Goal: Information Seeking & Learning: Learn about a topic

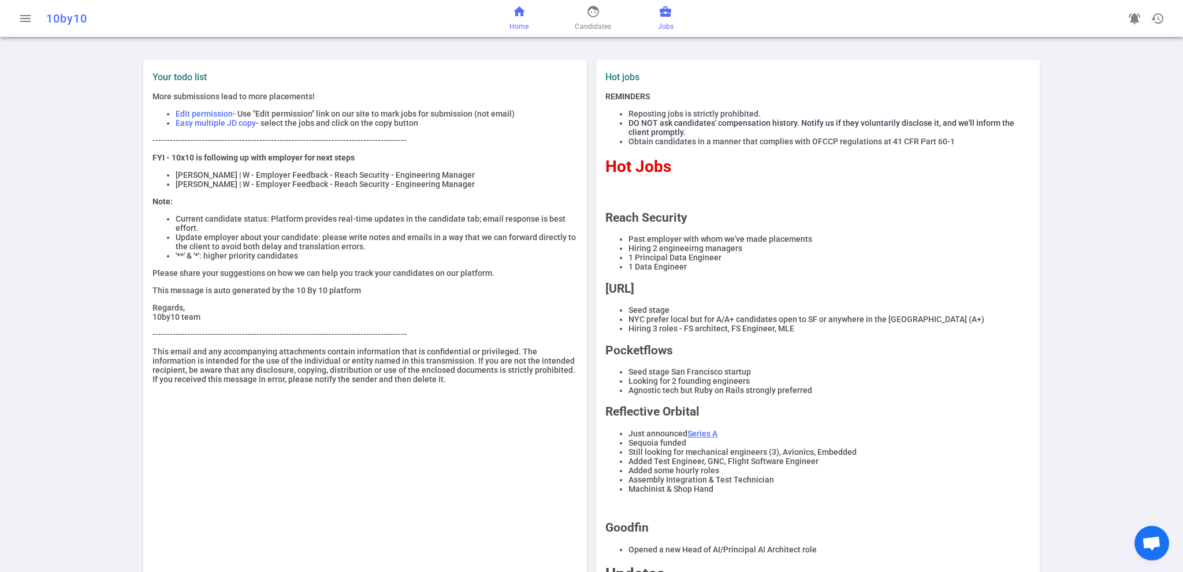
click at [664, 23] on span "Jobs" at bounding box center [666, 27] width 16 height 12
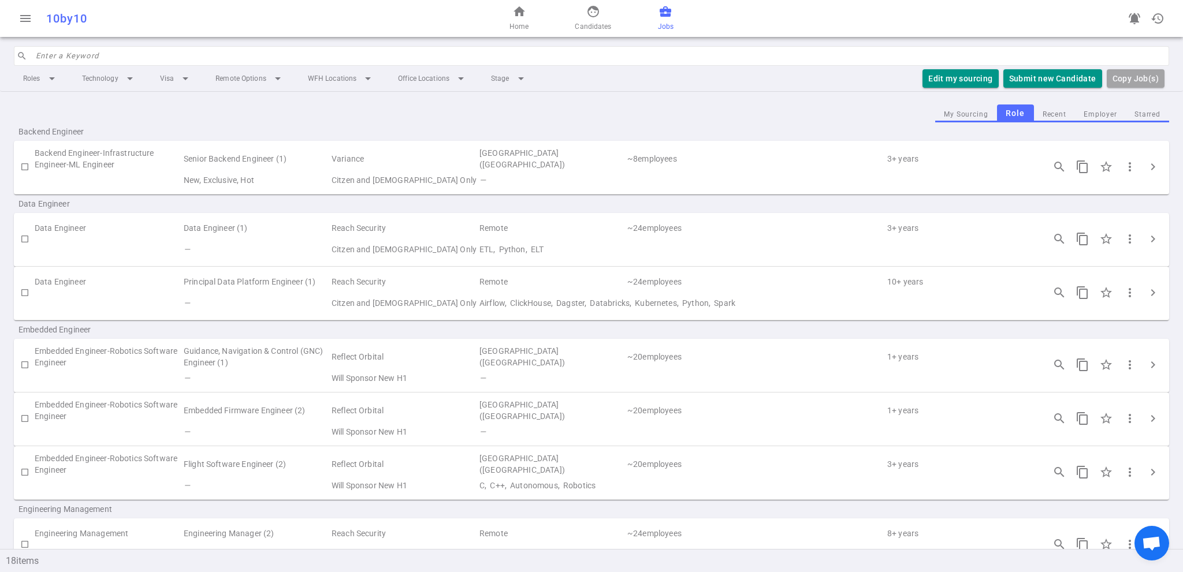
click at [368, 228] on td "Reach Security" at bounding box center [404, 228] width 148 height 21
drag, startPoint x: 119, startPoint y: 219, endPoint x: 117, endPoint y: 226, distance: 7.3
click at [119, 221] on td "Data Engineer" at bounding box center [109, 228] width 148 height 21
click at [75, 228] on td "Data Engineer" at bounding box center [109, 228] width 148 height 21
drag, startPoint x: 75, startPoint y: 228, endPoint x: 81, endPoint y: 230, distance: 7.0
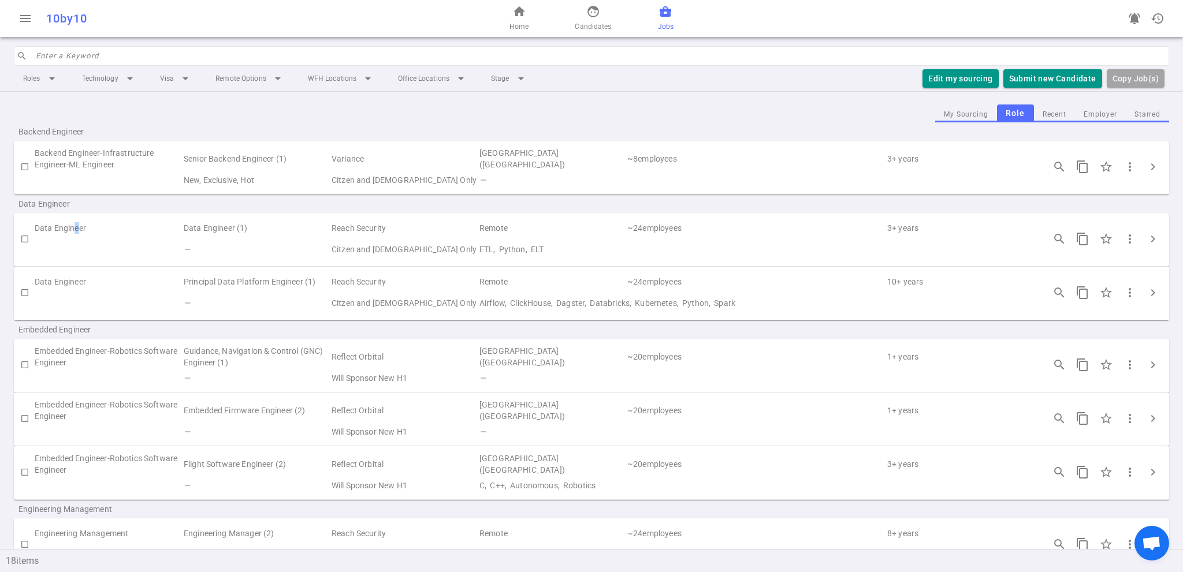
click at [76, 228] on td "Data Engineer" at bounding box center [109, 228] width 148 height 21
click at [1052, 237] on span "search_insights" at bounding box center [1059, 239] width 14 height 14
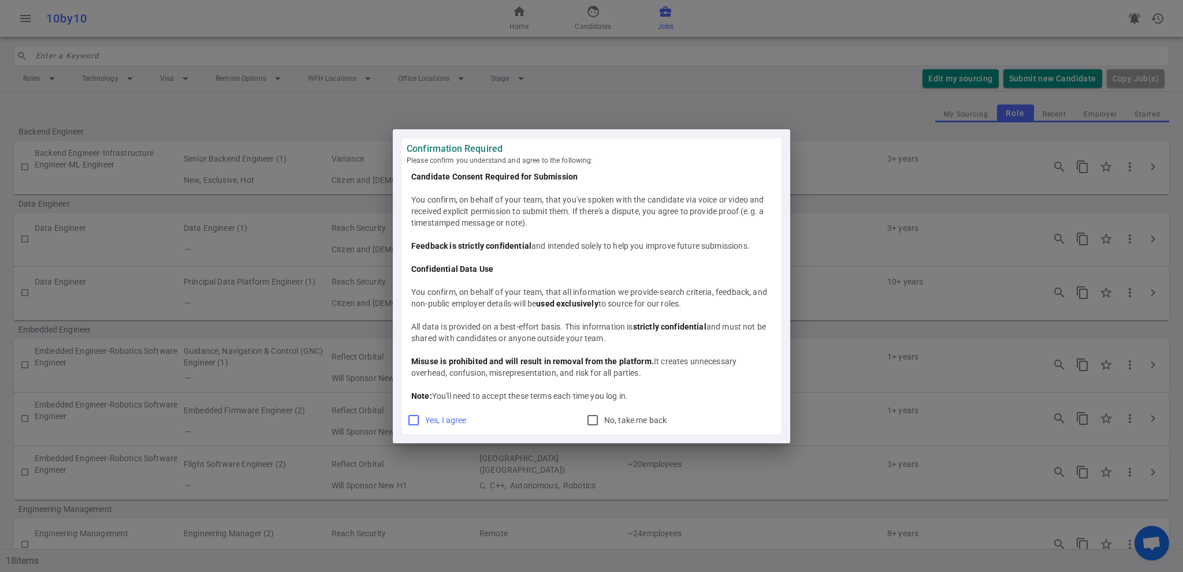
click at [438, 422] on span "Yes, I agree" at bounding box center [446, 420] width 42 height 9
click at [420, 422] on input "Yes, I agree" at bounding box center [414, 421] width 14 height 14
checkbox input "true"
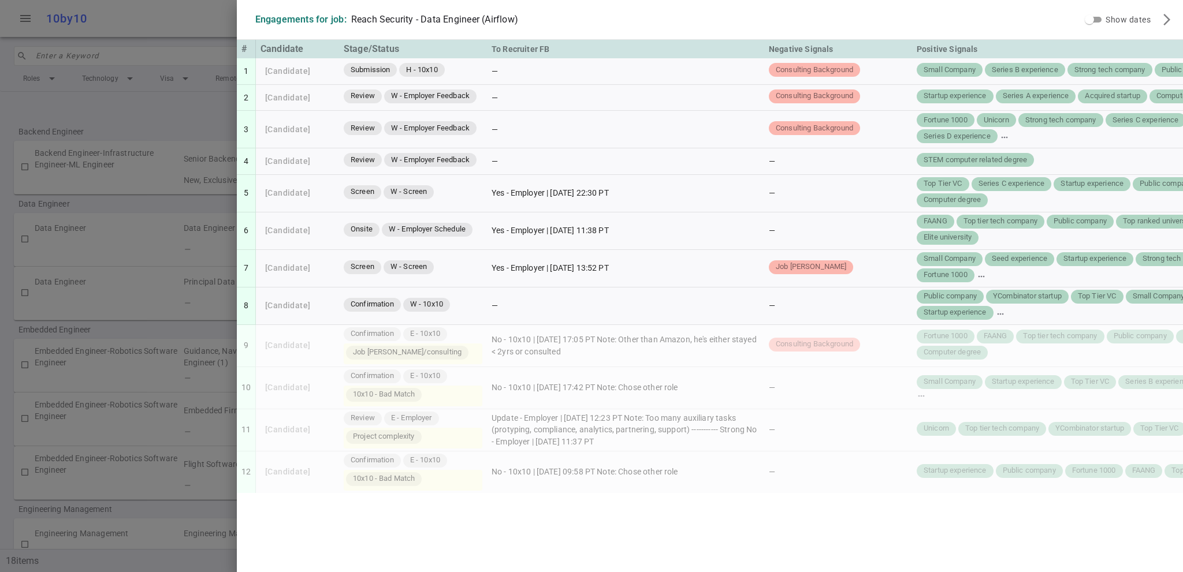
click at [174, 17] on div at bounding box center [591, 286] width 1183 height 572
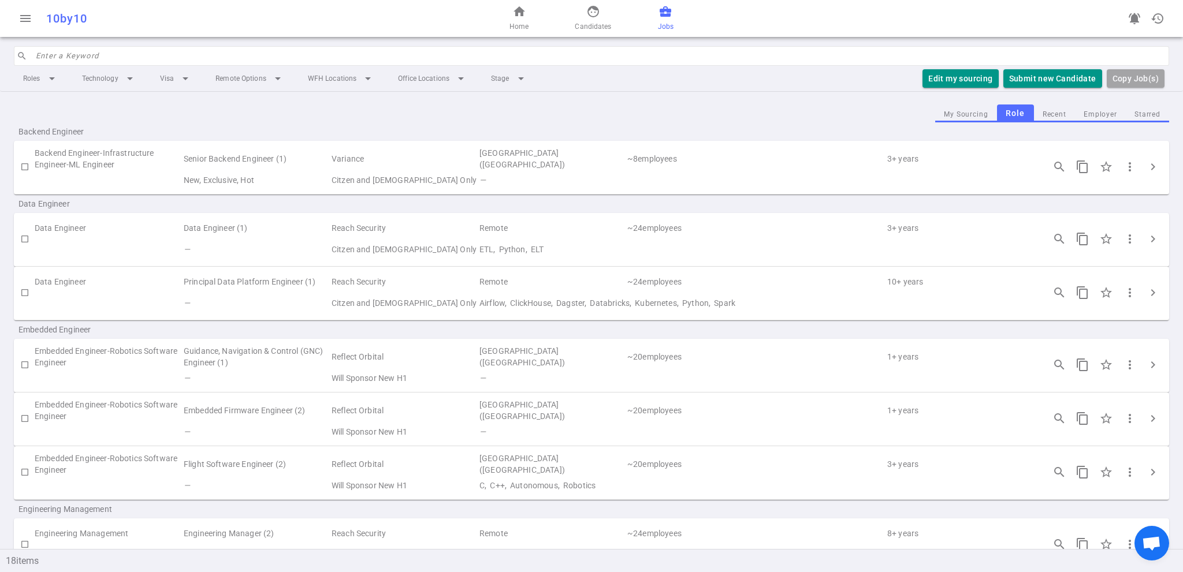
click at [1104, 117] on button "Employer" at bounding box center [1100, 115] width 51 height 16
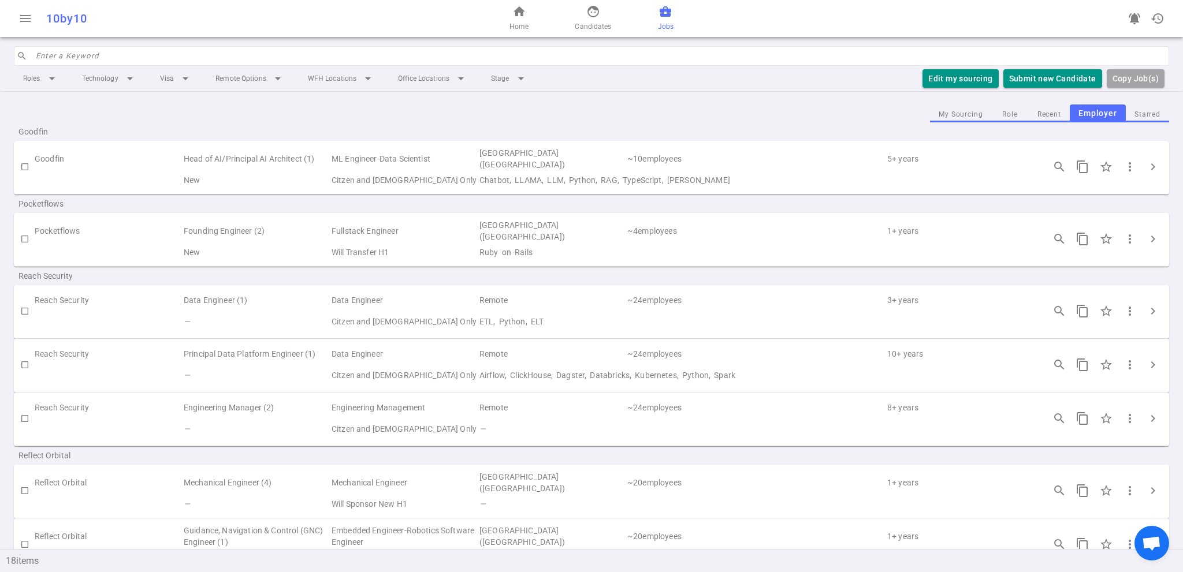
click at [68, 406] on td "Reach Security" at bounding box center [109, 407] width 148 height 21
click at [226, 407] on td "Engineering Manager (2)" at bounding box center [257, 407] width 148 height 21
click at [1051, 426] on button "search_insights" at bounding box center [1059, 418] width 23 height 23
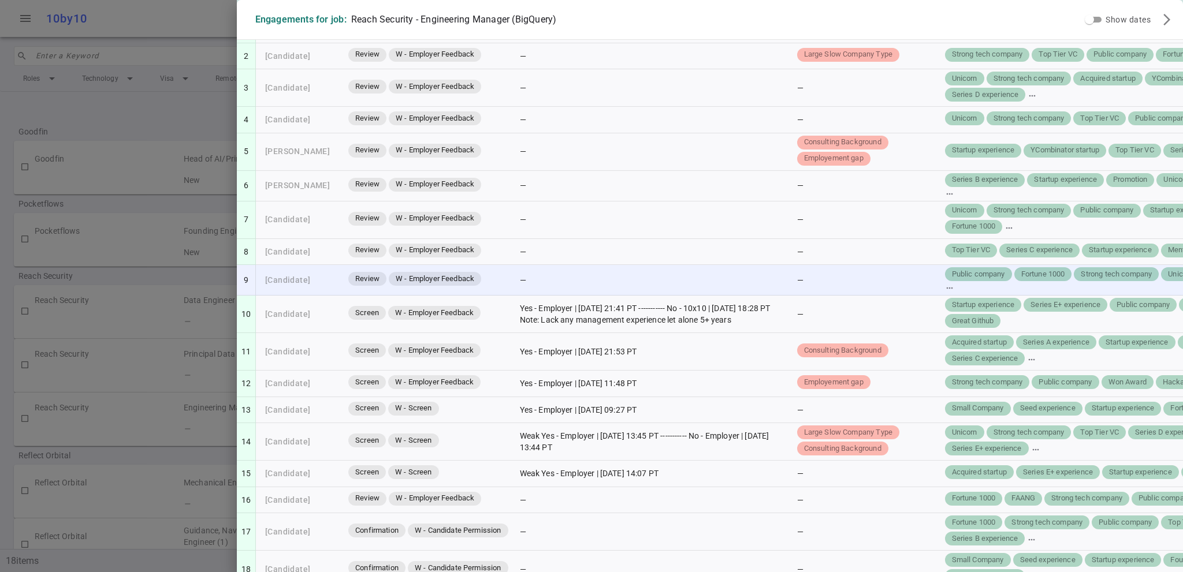
scroll to position [289, 0]
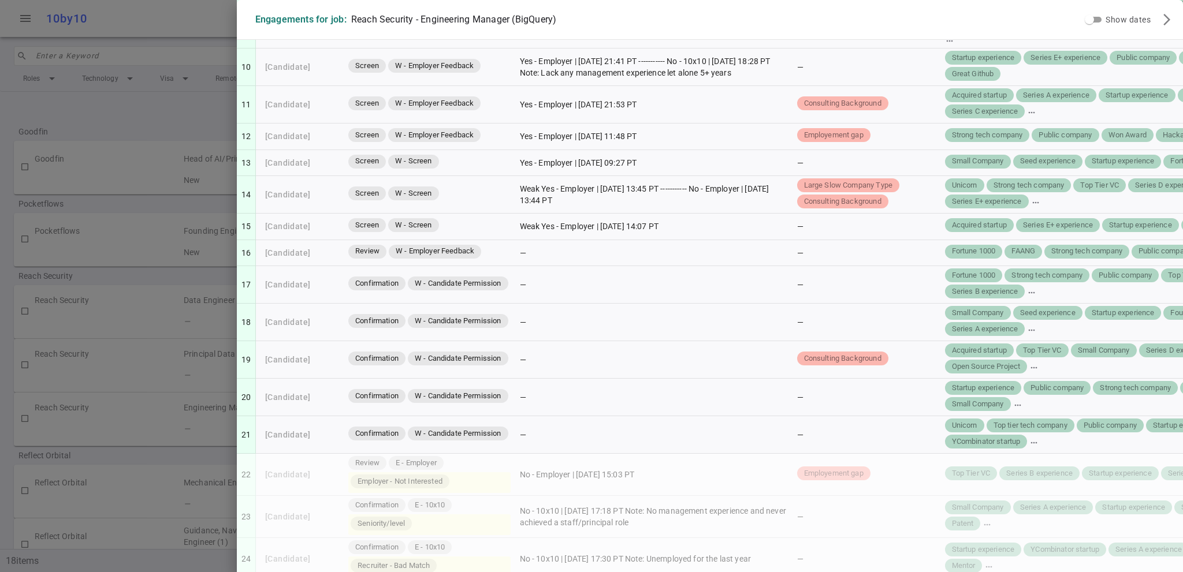
click at [166, 38] on div at bounding box center [591, 286] width 1183 height 572
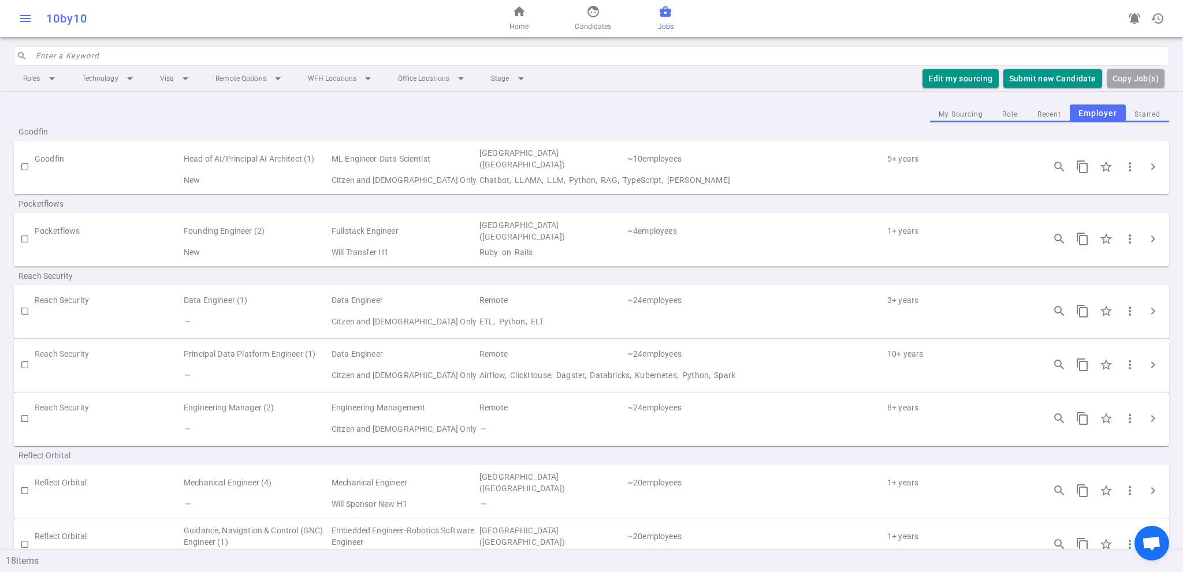
click at [32, 25] on button "menu" at bounding box center [25, 18] width 23 height 23
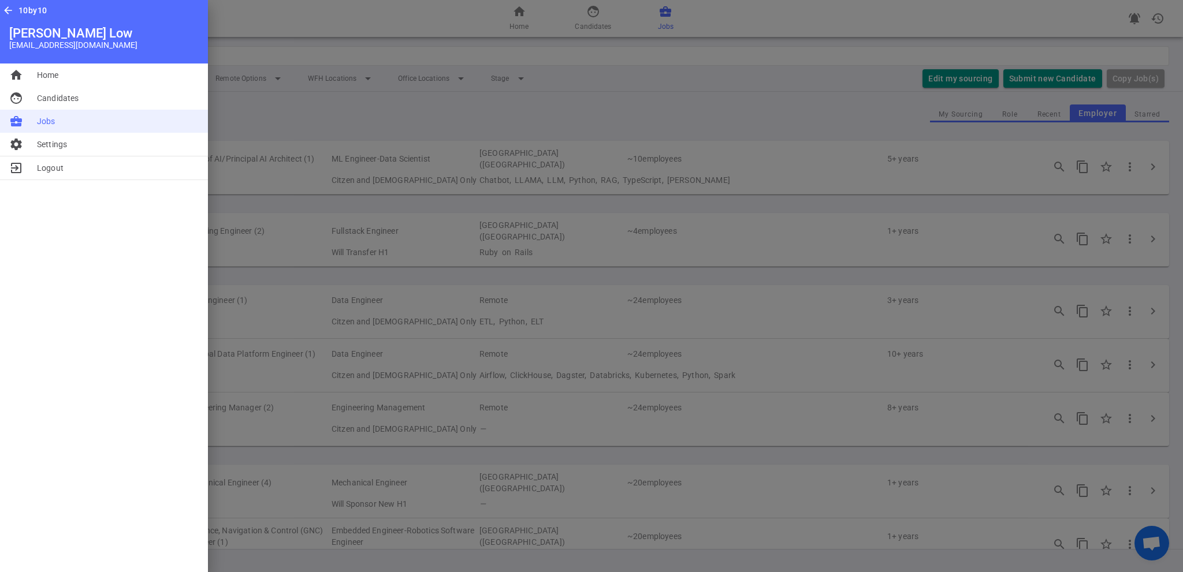
click at [51, 126] on span "Jobs" at bounding box center [46, 122] width 18 height 12
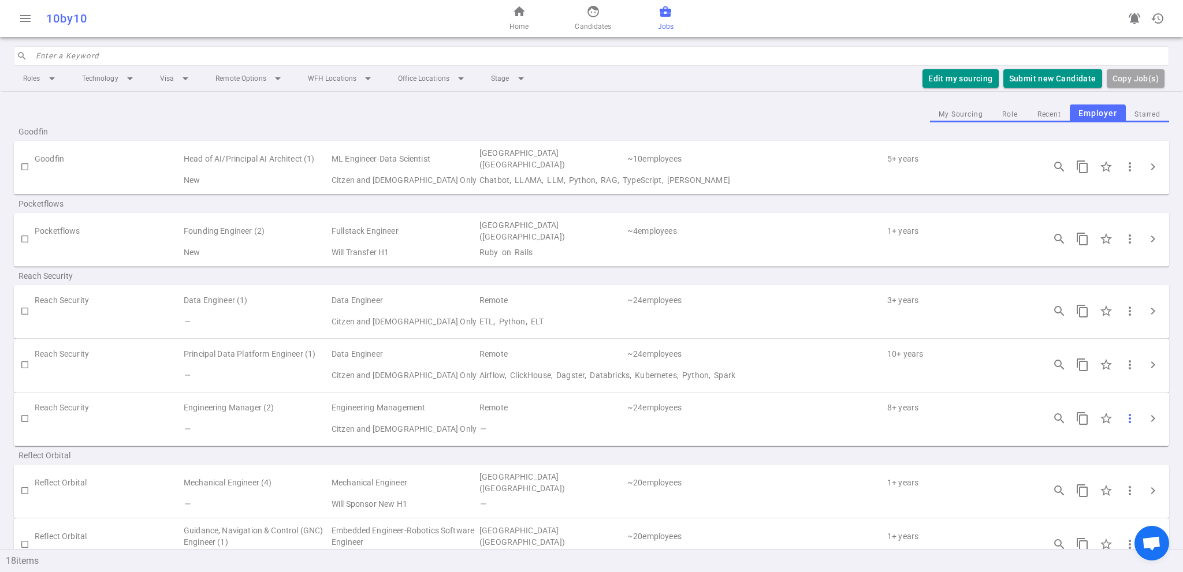
click at [1126, 414] on span "more_vert" at bounding box center [1130, 419] width 14 height 14
click at [1122, 415] on div at bounding box center [591, 286] width 1183 height 572
click at [1052, 415] on span "search_insights" at bounding box center [1059, 419] width 14 height 14
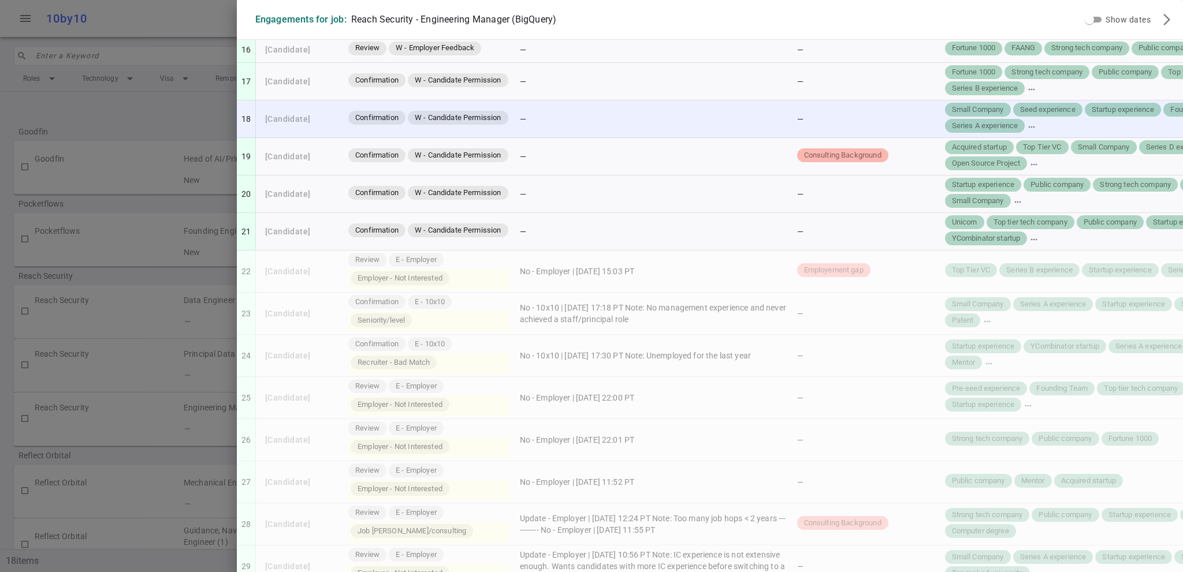
scroll to position [250, 0]
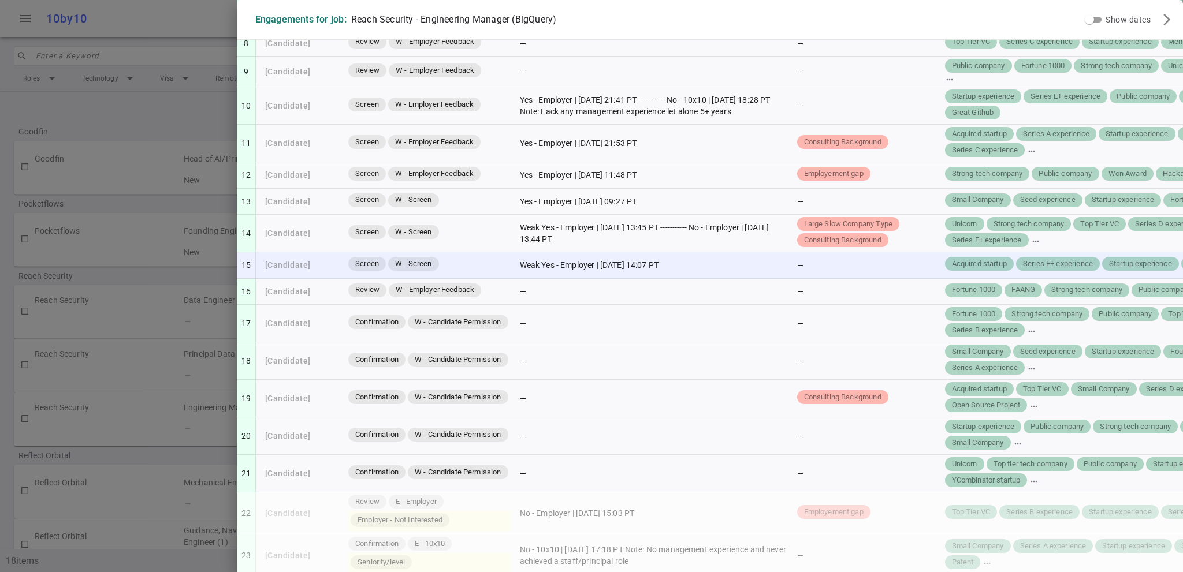
click at [630, 279] on td "Weak Yes - Employer | [DATE] 14:07 PT" at bounding box center [653, 265] width 277 height 27
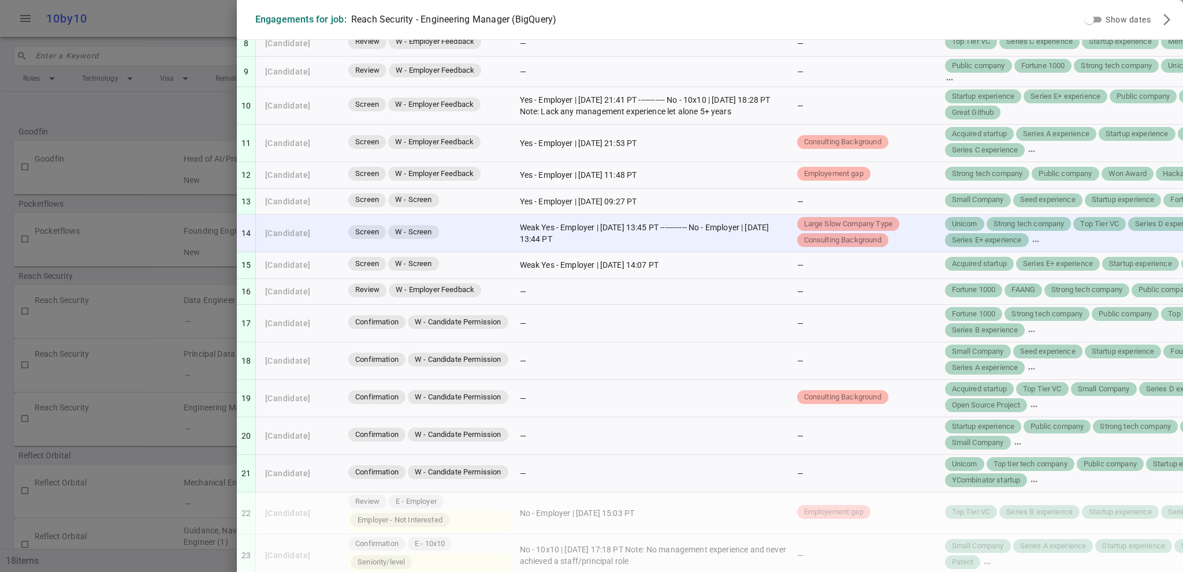
click at [518, 252] on td "Weak Yes - Employer | [DATE] 13:45 PT ----------- No - Employer | [DATE] 13:44 …" at bounding box center [653, 234] width 277 height 38
click at [285, 251] on td "[Candidate]" at bounding box center [300, 234] width 88 height 38
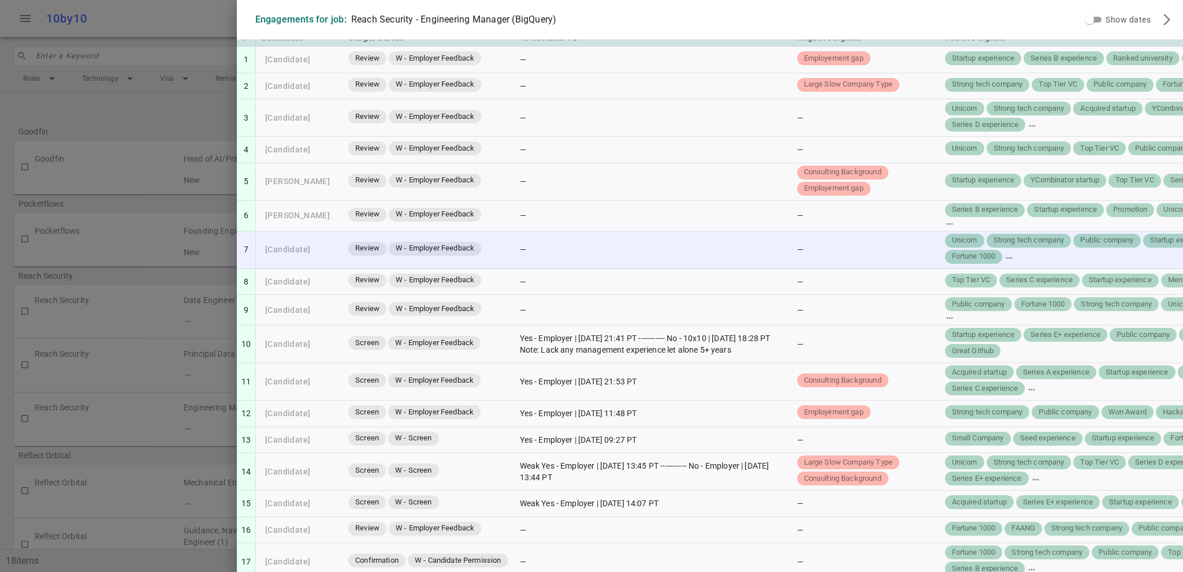
scroll to position [0, 0]
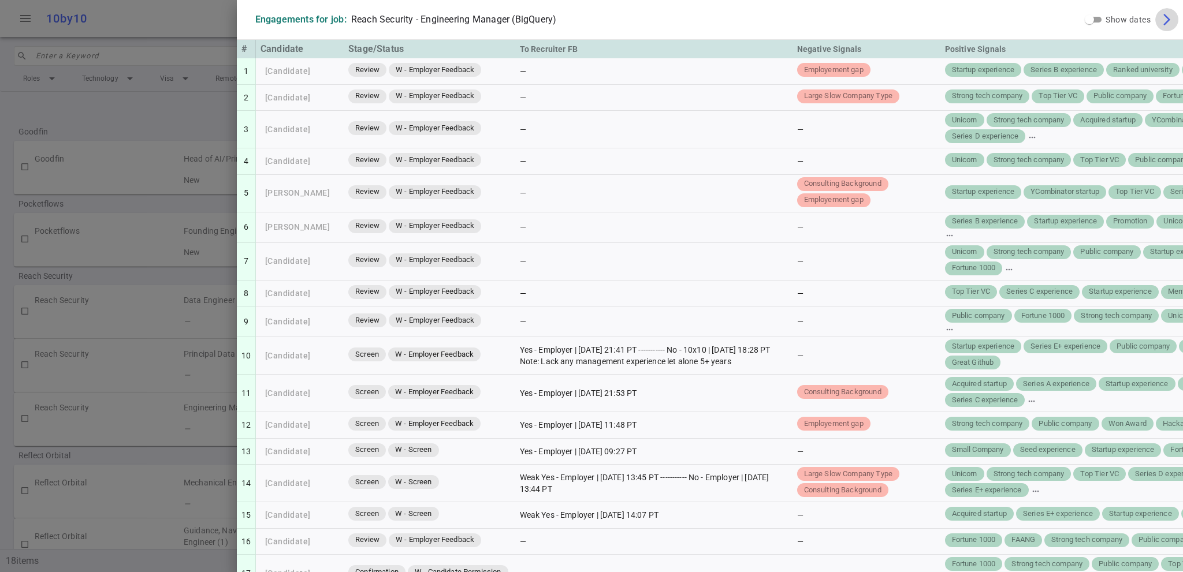
click at [1160, 19] on span "arrow_forward_ios" at bounding box center [1167, 20] width 14 height 14
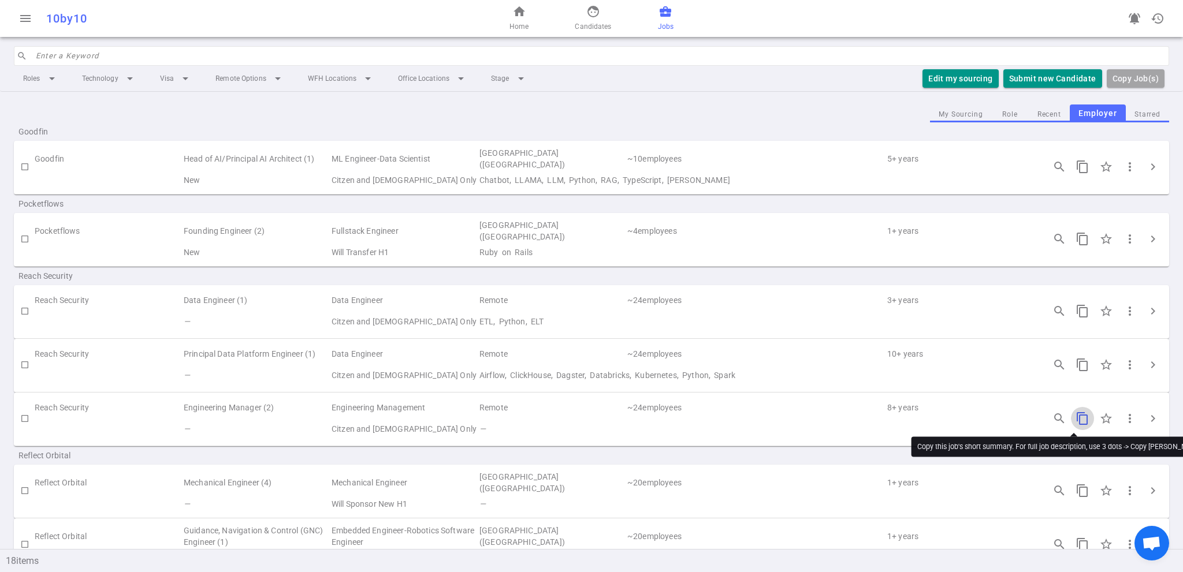
click at [1075, 418] on span "content_copy" at bounding box center [1082, 419] width 14 height 14
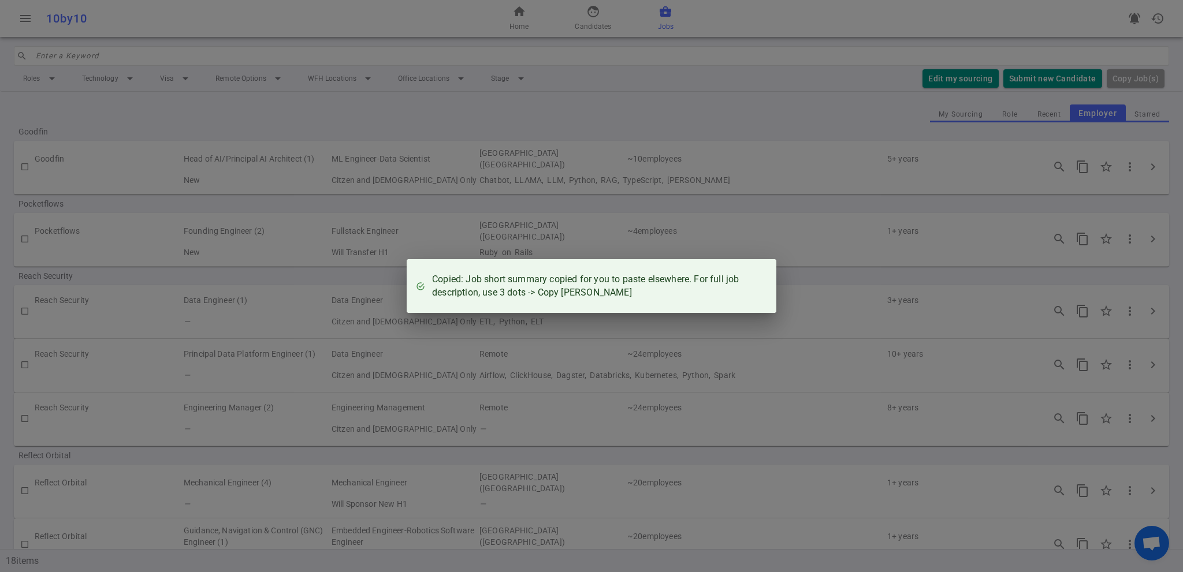
drag, startPoint x: 903, startPoint y: 309, endPoint x: 1050, endPoint y: 362, distance: 156.0
click at [903, 309] on div "Copied: Job short summary copied for you to paste elsewhere. For full job descr…" at bounding box center [591, 286] width 1183 height 572
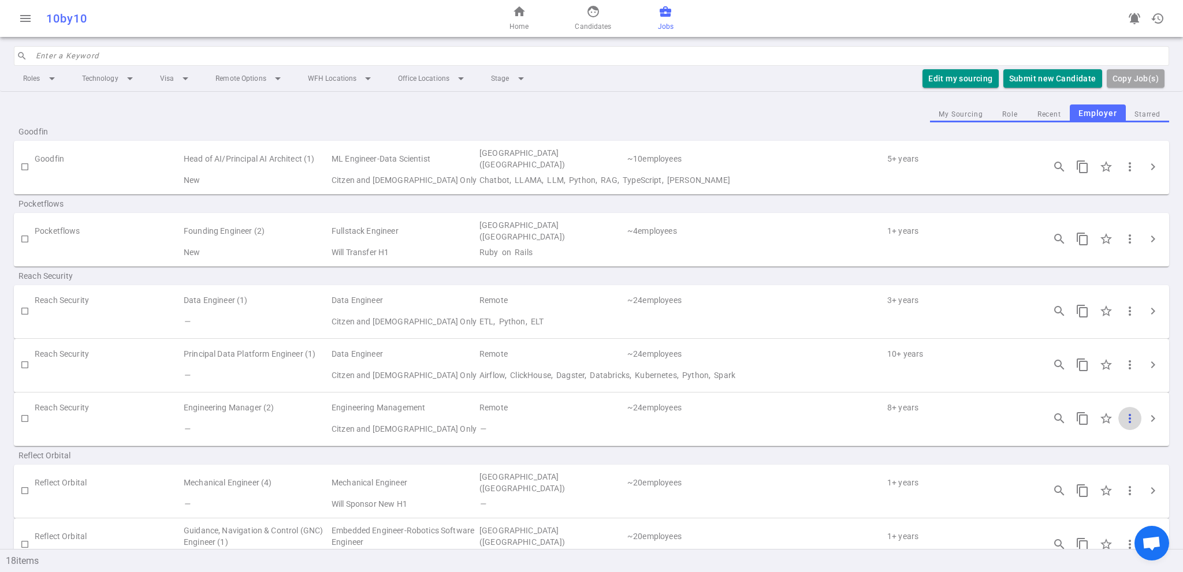
click at [1123, 415] on span "more_vert" at bounding box center [1130, 419] width 14 height 14
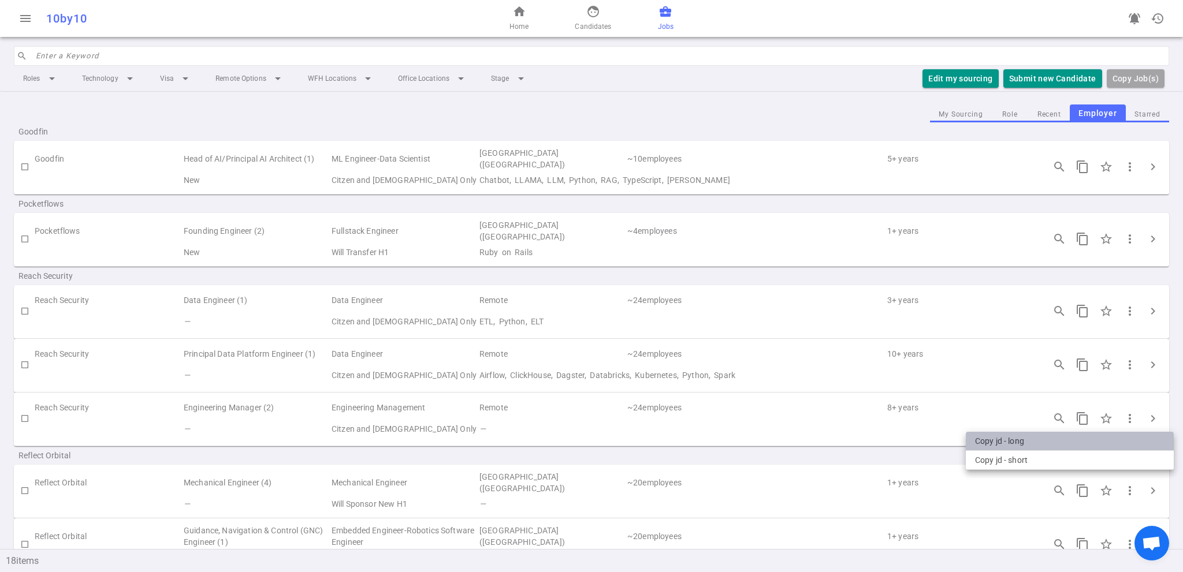
click at [982, 445] on li "Copy JD - long" at bounding box center [1070, 441] width 208 height 19
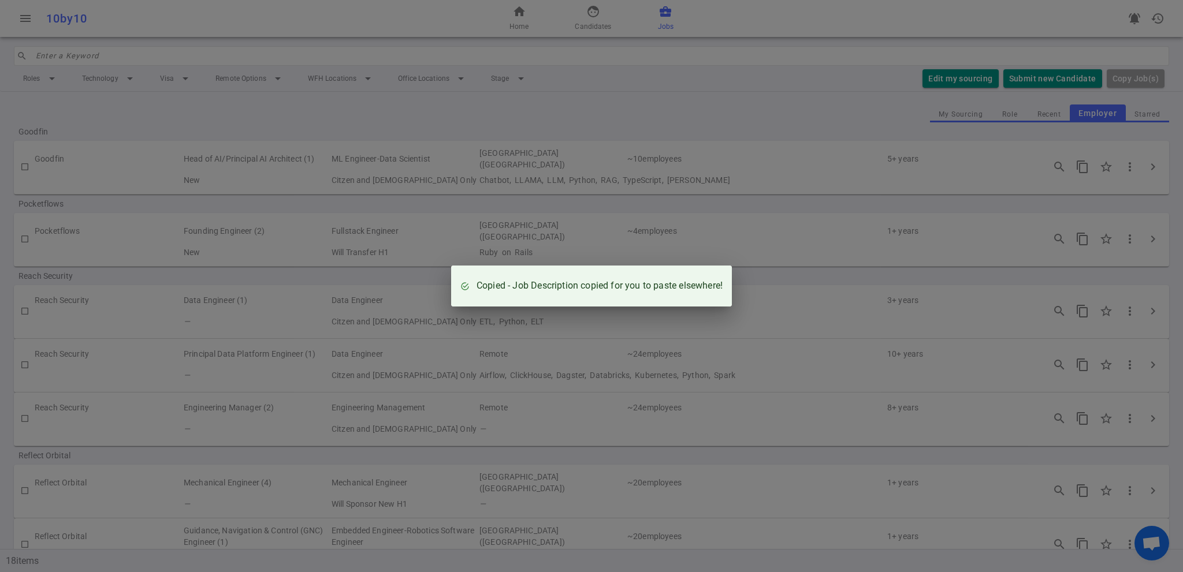
click at [1038, 366] on div "Copied - Job Description copied for you to paste elsewhere!" at bounding box center [591, 286] width 1183 height 572
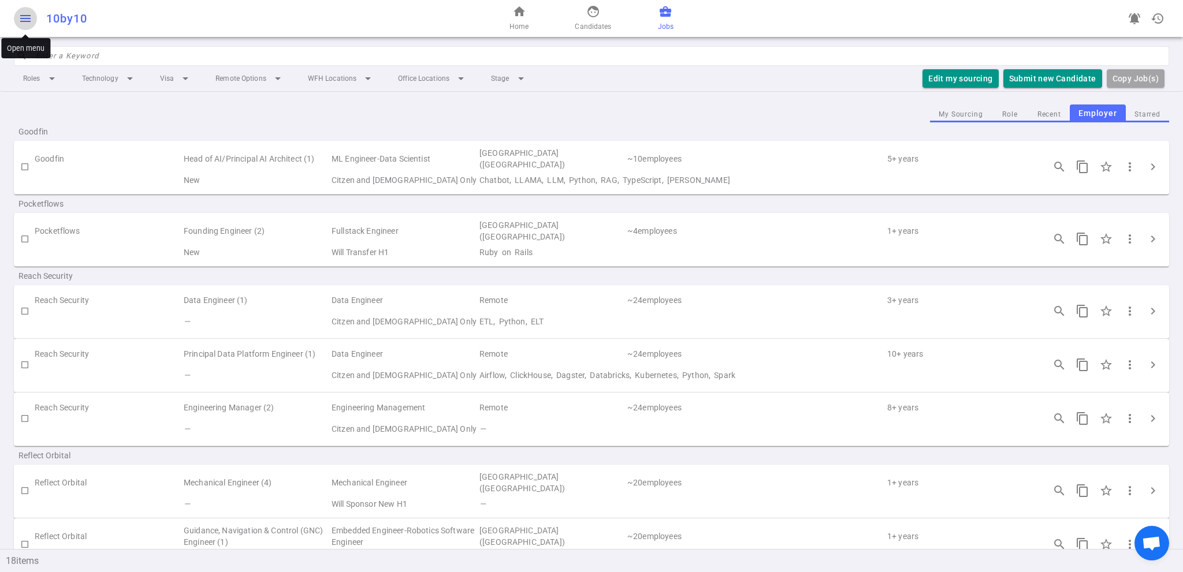
click at [33, 18] on button "menu" at bounding box center [25, 18] width 23 height 23
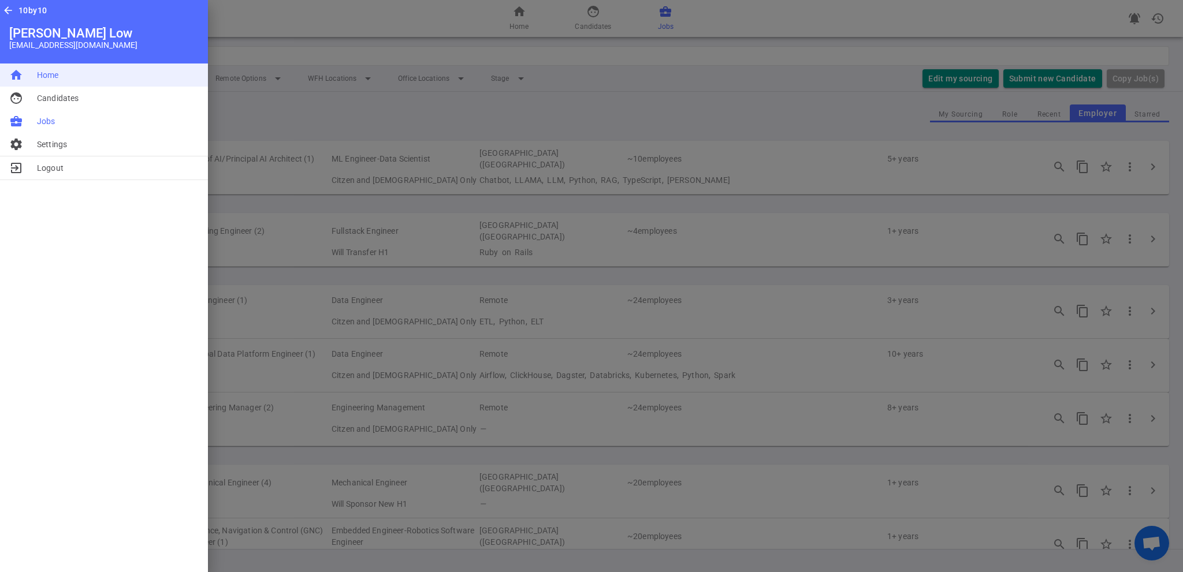
click at [49, 79] on span "Home" at bounding box center [48, 75] width 22 height 12
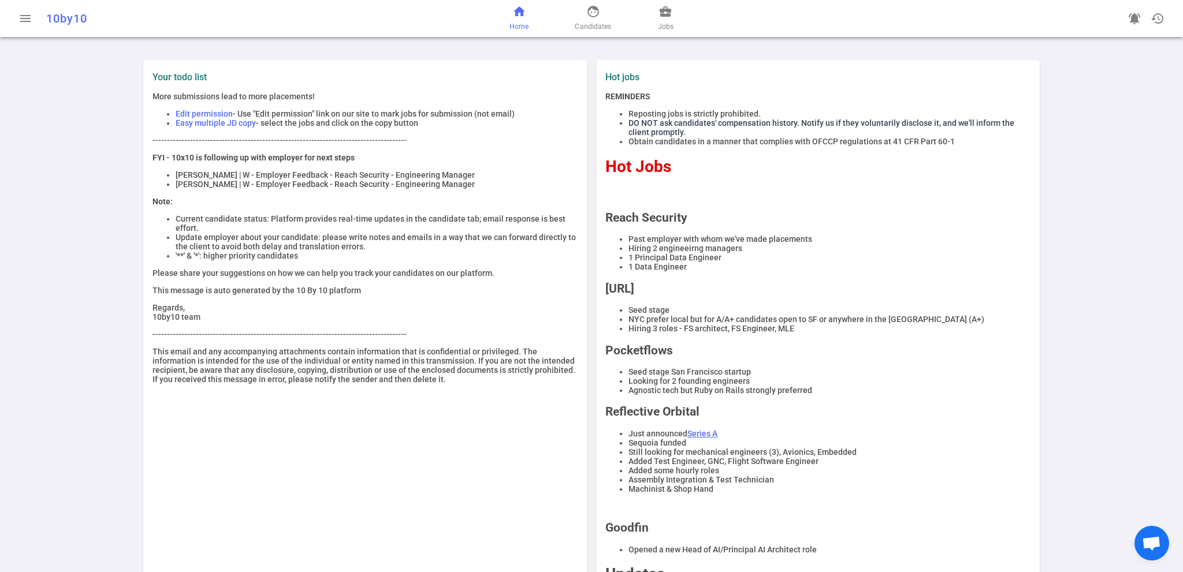
click at [660, 219] on h2 "Reach Security" at bounding box center [817, 218] width 425 height 14
click at [670, 7] on span "business_center" at bounding box center [665, 12] width 14 height 14
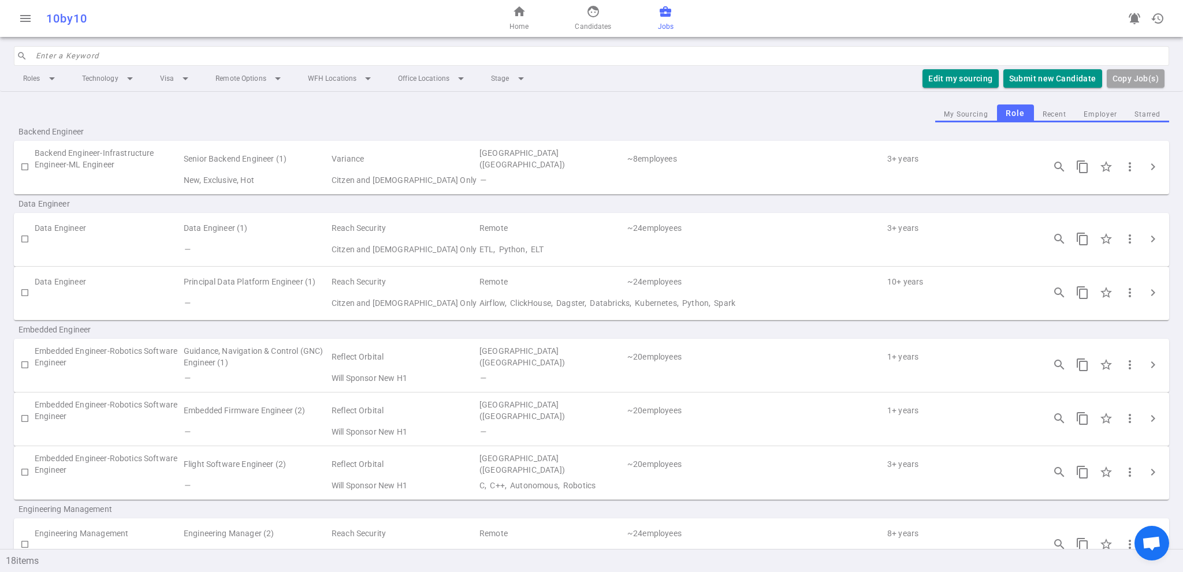
click at [1089, 111] on button "Employer" at bounding box center [1100, 115] width 51 height 16
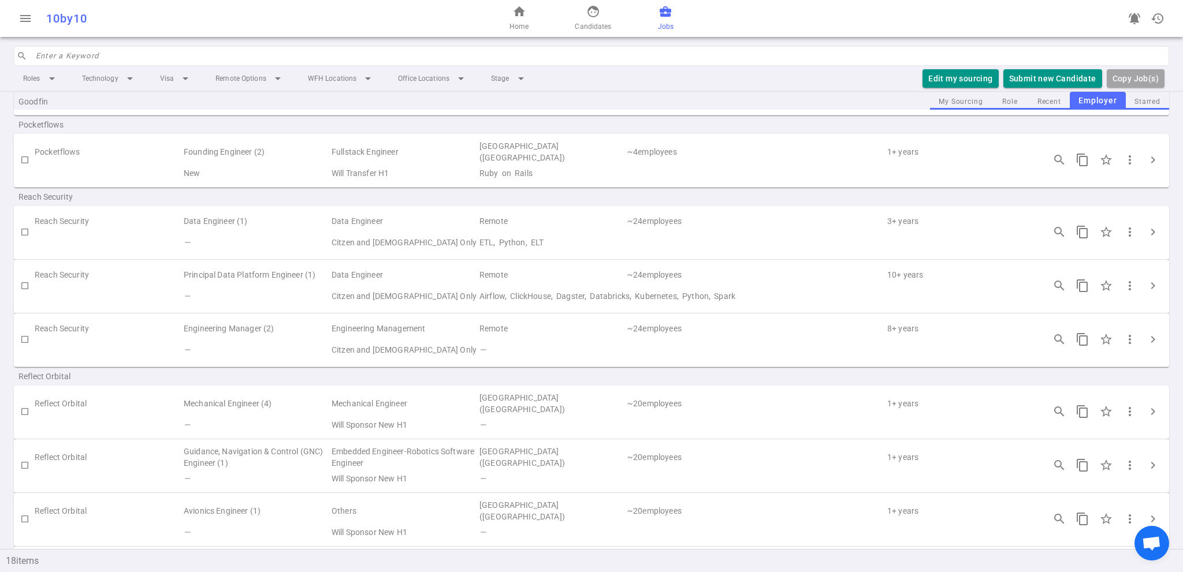
scroll to position [116, 0]
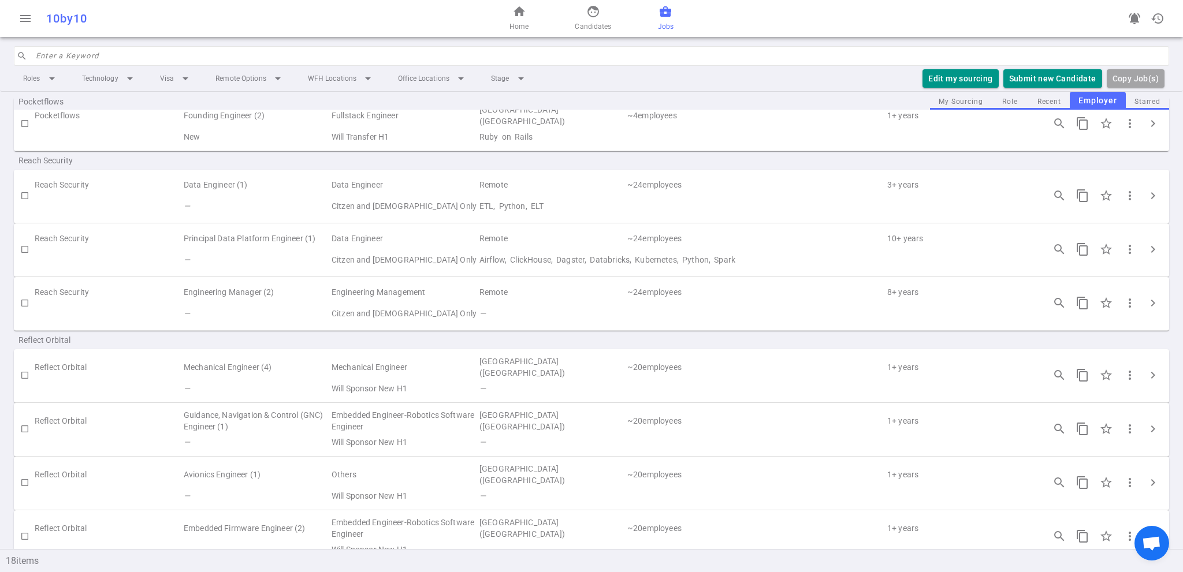
click at [79, 235] on td "Reach Security" at bounding box center [109, 238] width 148 height 21
click at [31, 155] on span "Reach Security" at bounding box center [92, 161] width 148 height 12
click at [24, 193] on input "checkbox" at bounding box center [25, 196] width 20 height 20
checkbox input "false"
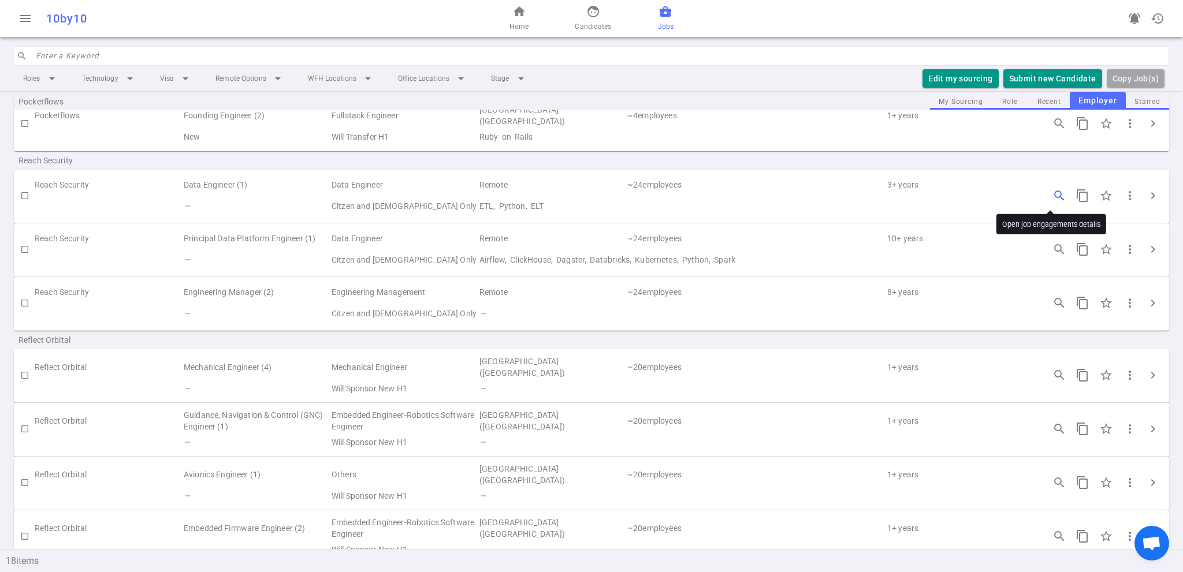
click at [1052, 194] on span "search_insights" at bounding box center [1059, 196] width 14 height 14
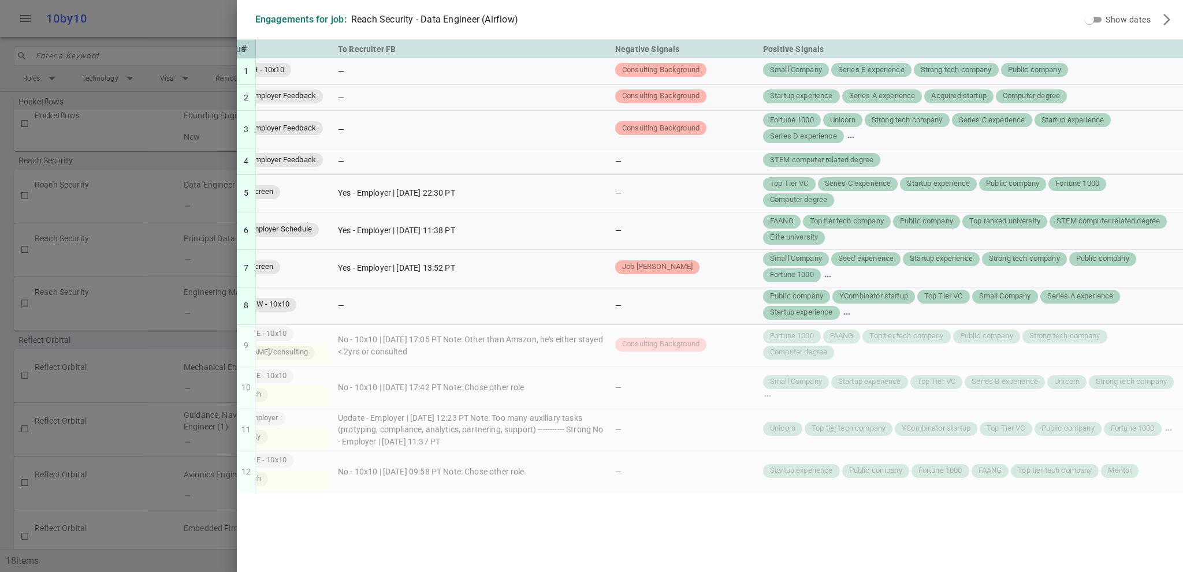
scroll to position [0, 0]
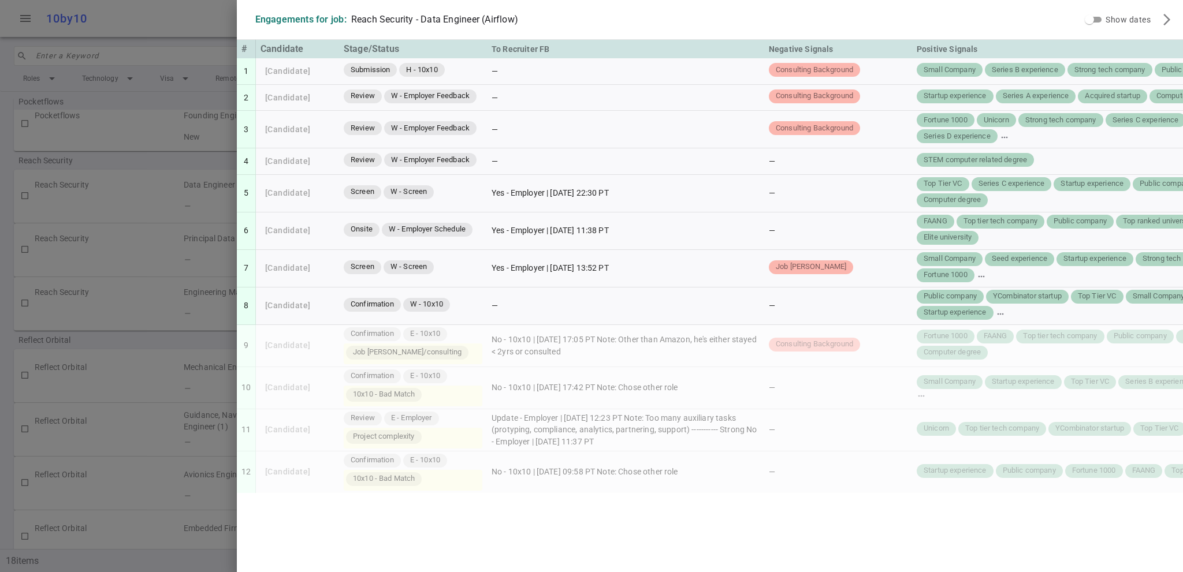
click at [166, 182] on div at bounding box center [591, 286] width 1183 height 572
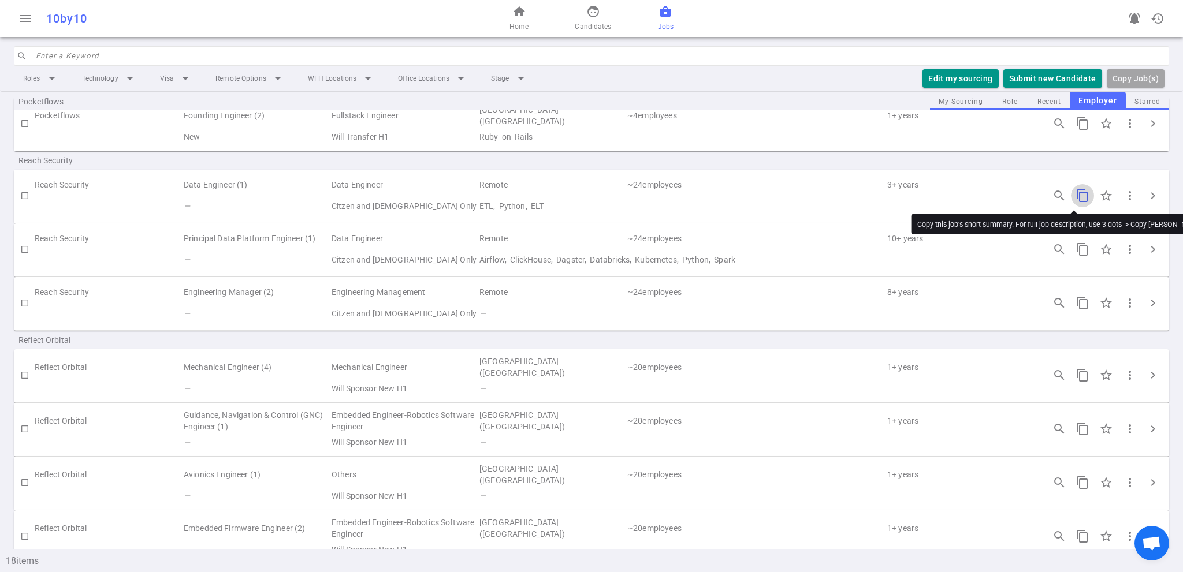
click at [1075, 193] on span "content_copy" at bounding box center [1082, 196] width 14 height 14
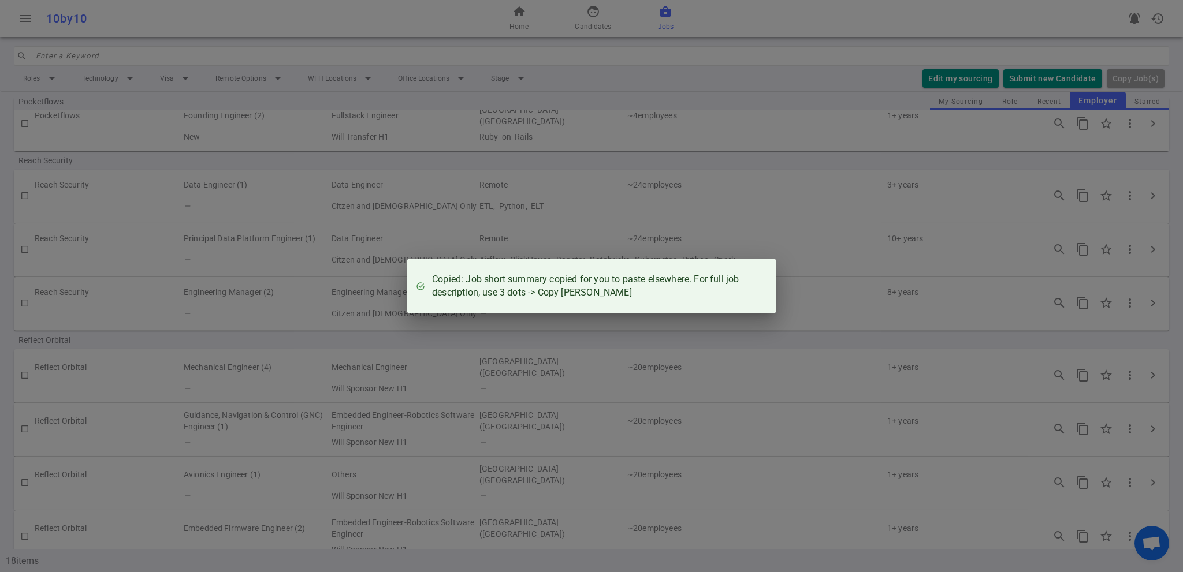
click at [1123, 203] on div "Copied: Job short summary copied for you to paste elsewhere. For full job descr…" at bounding box center [591, 286] width 1183 height 572
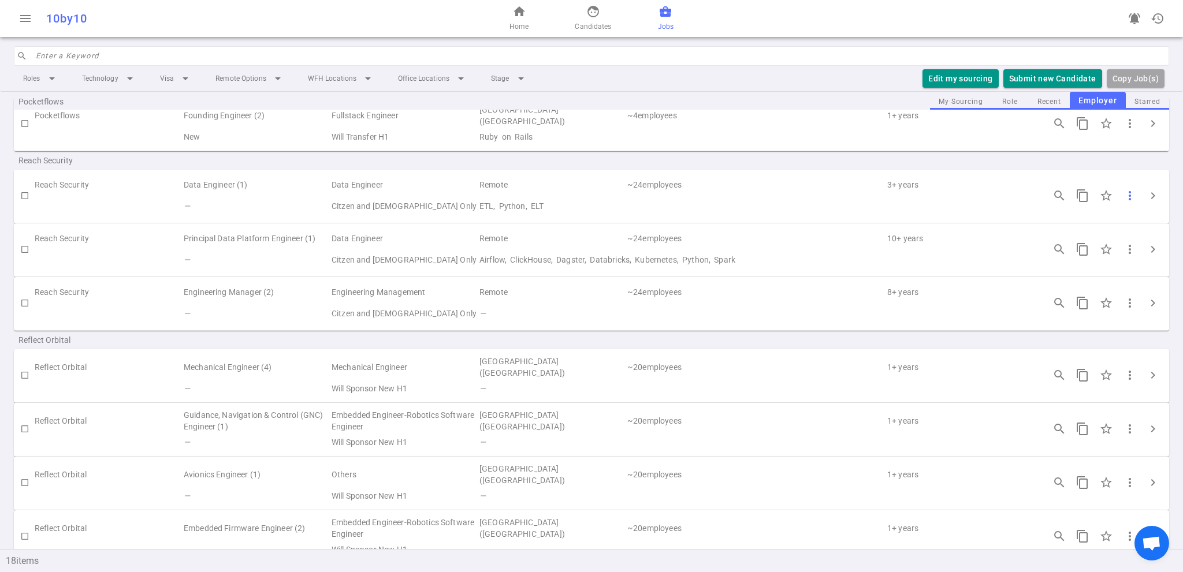
click at [1123, 194] on span "more_vert" at bounding box center [1130, 196] width 14 height 14
click at [1095, 240] on li "Copy JD - short" at bounding box center [1070, 237] width 208 height 19
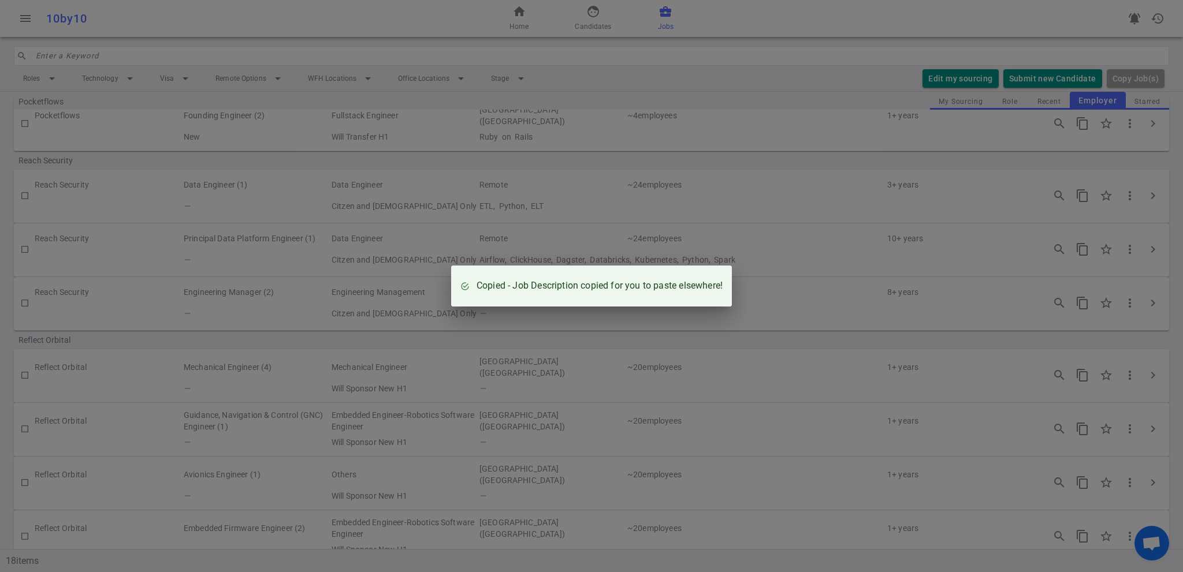
click at [1125, 205] on div "Copied - Job Description copied for you to paste elsewhere!" at bounding box center [591, 286] width 1183 height 572
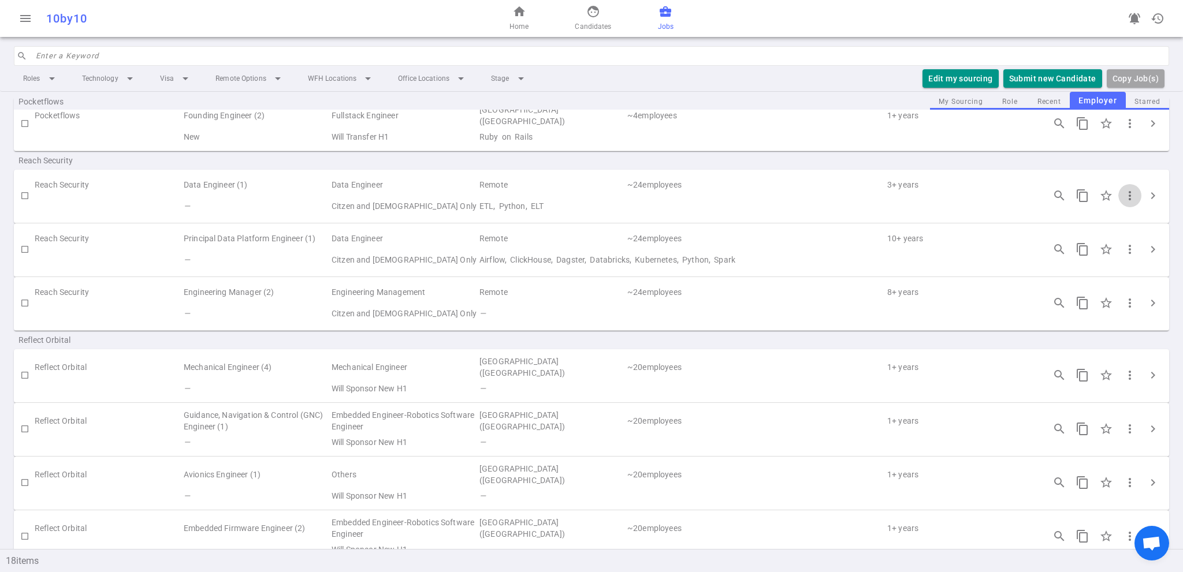
click at [1123, 195] on span "more_vert" at bounding box center [1130, 196] width 14 height 14
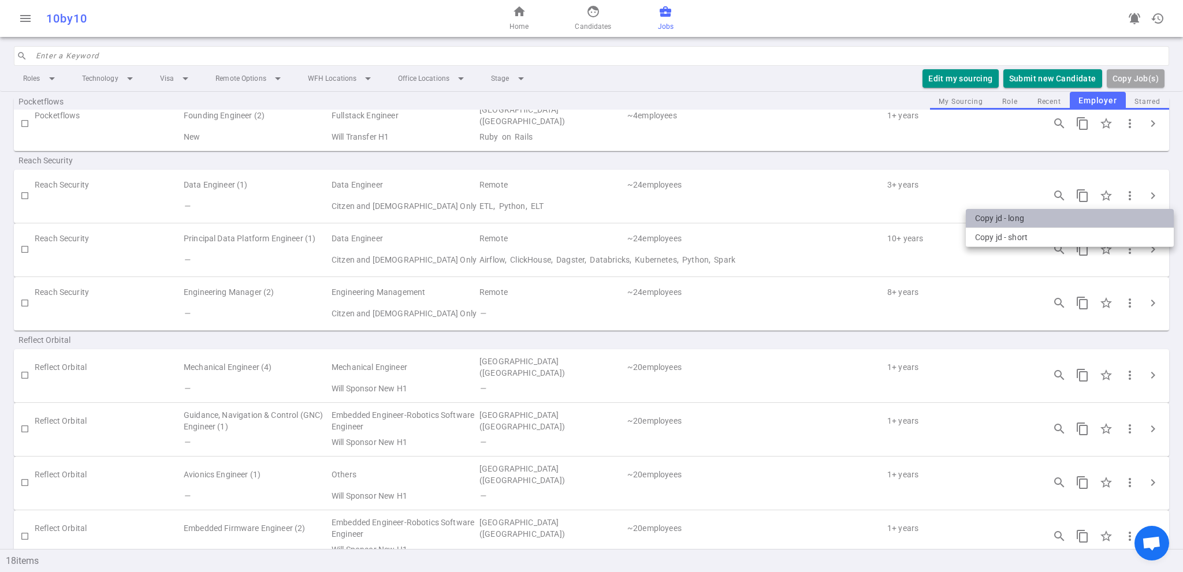
click at [1059, 217] on li "Copy JD - long" at bounding box center [1070, 218] width 208 height 19
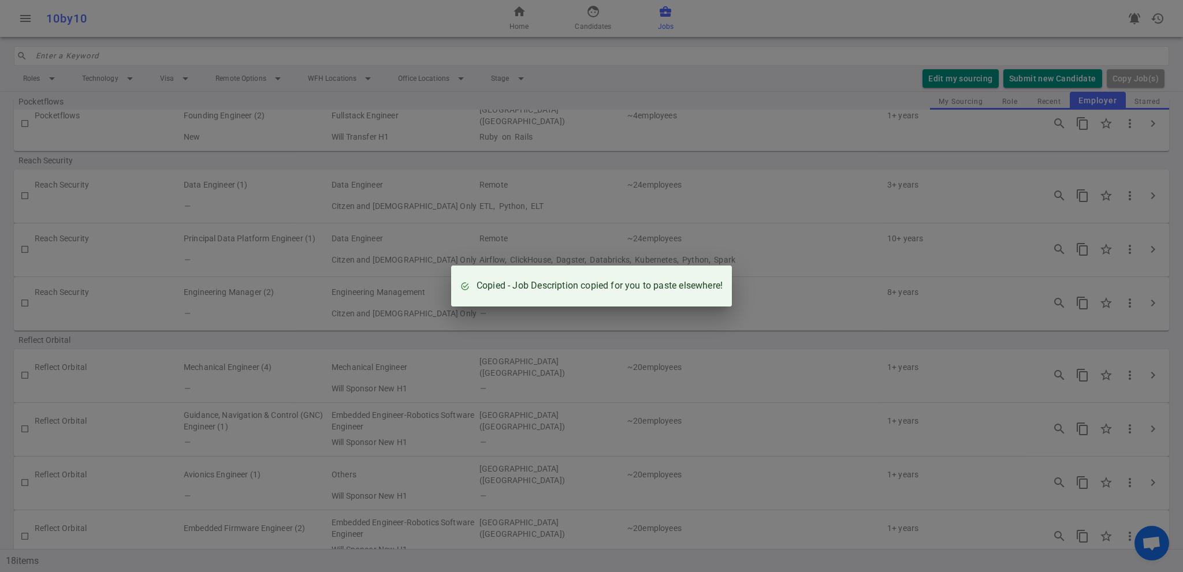
click at [781, 254] on div "Copied - Job Description copied for you to paste elsewhere!" at bounding box center [591, 286] width 1183 height 572
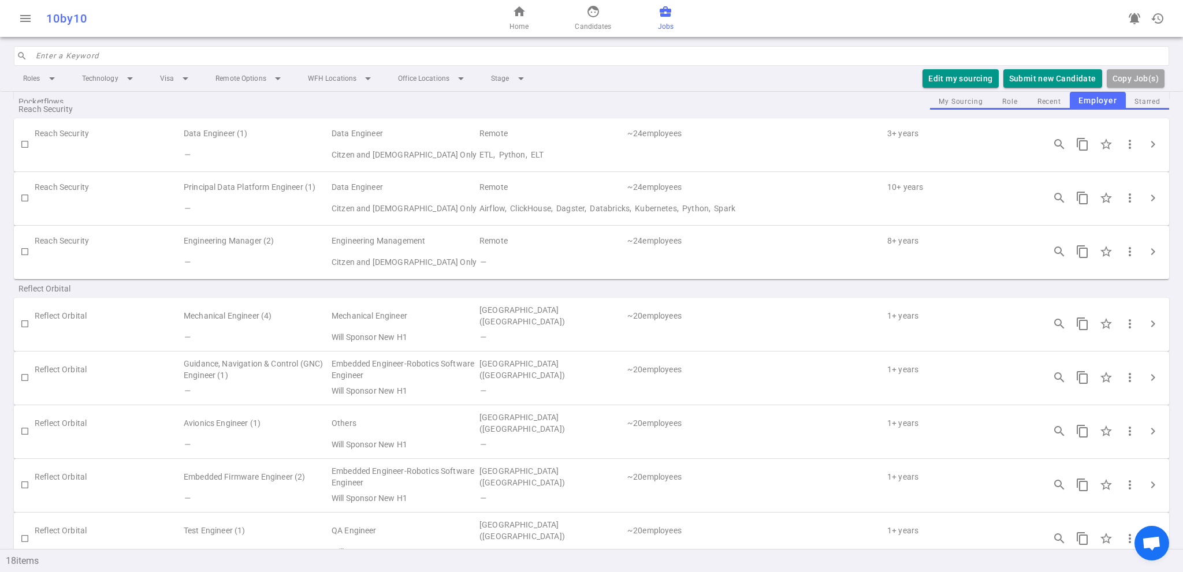
scroll to position [173, 0]
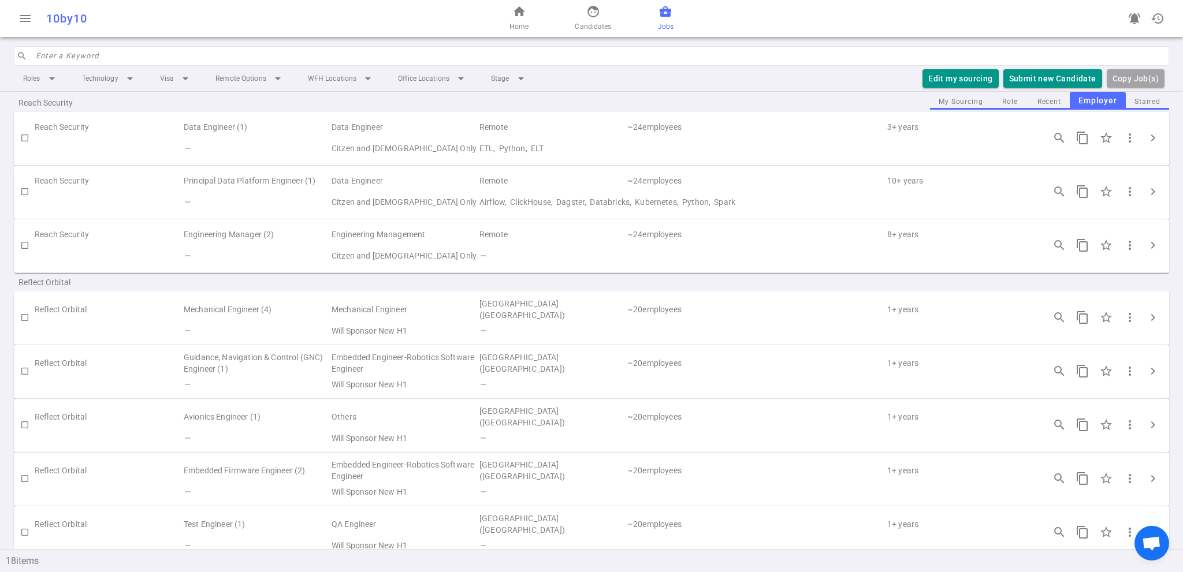
click at [379, 181] on td "Data Engineer" at bounding box center [404, 180] width 148 height 21
click at [363, 198] on td "Citzen and [DEMOGRAPHIC_DATA] Only" at bounding box center [404, 202] width 148 height 21
click at [363, 204] on td "Citzen and [DEMOGRAPHIC_DATA] Only" at bounding box center [404, 202] width 148 height 21
drag, startPoint x: 591, startPoint y: 188, endPoint x: 520, endPoint y: 191, distance: 70.5
click at [589, 188] on td "Remote" at bounding box center [552, 180] width 148 height 21
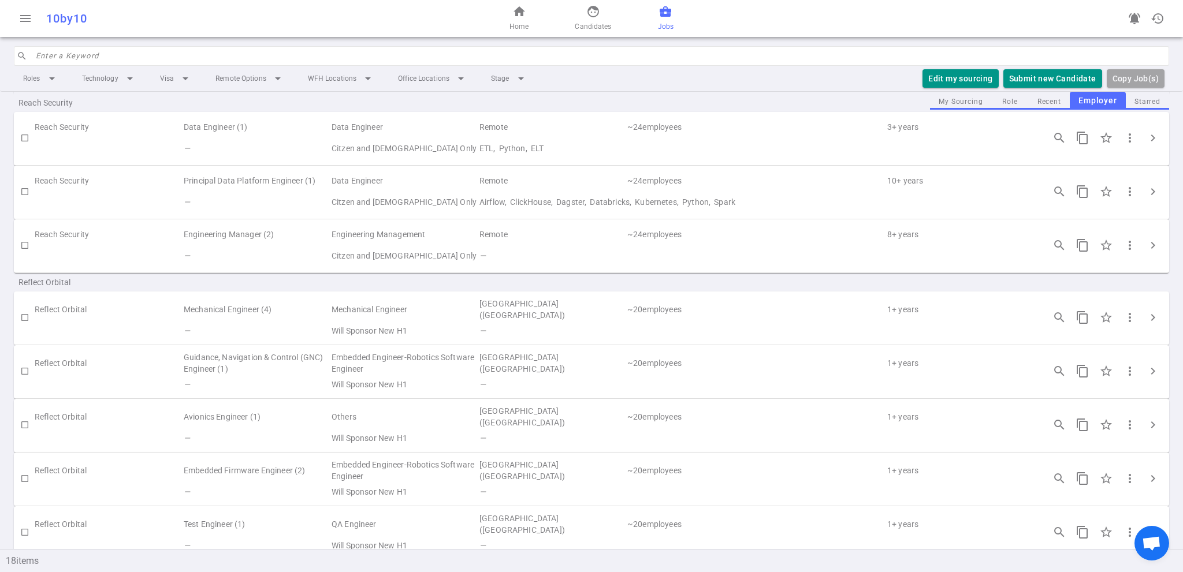
drag, startPoint x: 509, startPoint y: 191, endPoint x: 554, endPoint y: 212, distance: 50.1
click at [509, 192] on td "Airflow, ClickHouse, Dagster, Databricks, Kubernetes, Python, Spark" at bounding box center [756, 202] width 556 height 21
click at [573, 208] on td "Airflow, ClickHouse, Dagster, Databricks, Kubernetes, Python, Spark" at bounding box center [756, 202] width 556 height 21
click at [650, 184] on td "~ 24 employees" at bounding box center [756, 180] width 260 height 21
click at [668, 180] on td "~ 24 employees" at bounding box center [756, 180] width 260 height 21
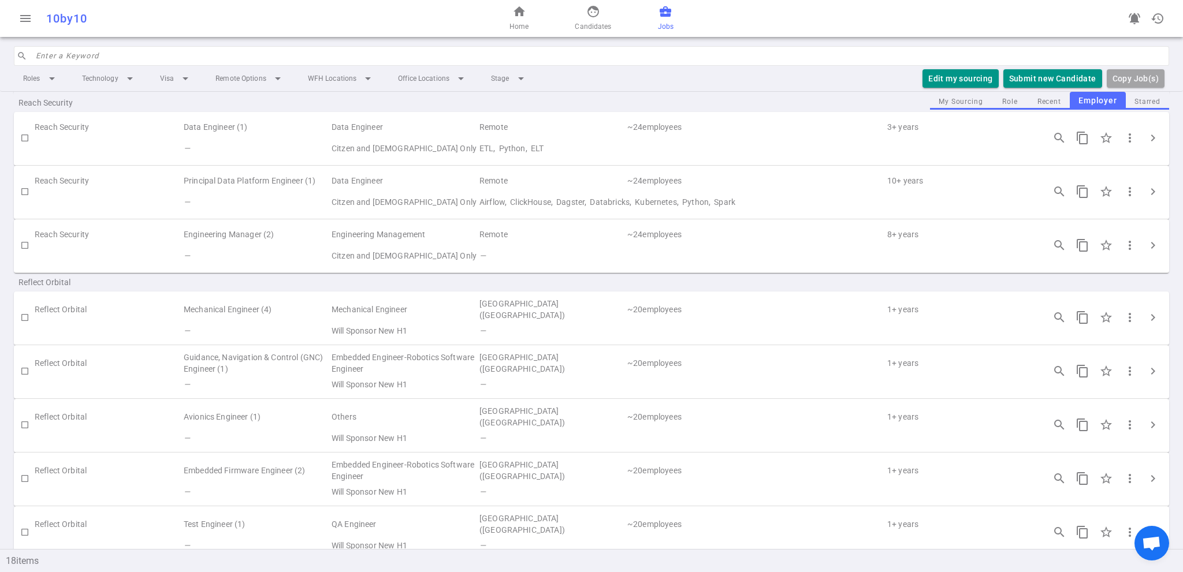
click at [896, 184] on td "10 + years" at bounding box center [960, 180] width 148 height 21
click at [896, 183] on td "10 + years" at bounding box center [960, 180] width 148 height 21
drag, startPoint x: 1148, startPoint y: 103, endPoint x: 1140, endPoint y: 99, distance: 9.3
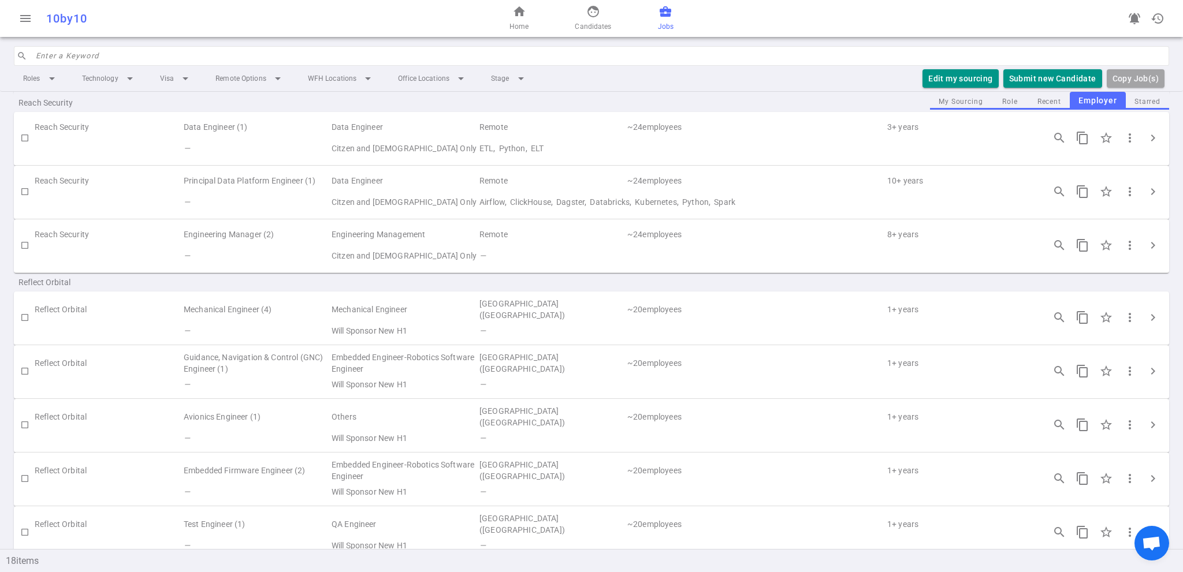
click at [1147, 103] on div "Reach Security" at bounding box center [591, 103] width 1155 height 18
click at [1140, 99] on div "Reach Security" at bounding box center [591, 103] width 1155 height 18
click at [1041, 103] on div "Reach Security" at bounding box center [591, 103] width 1155 height 18
click at [966, 100] on div "Reach Security" at bounding box center [591, 103] width 1155 height 18
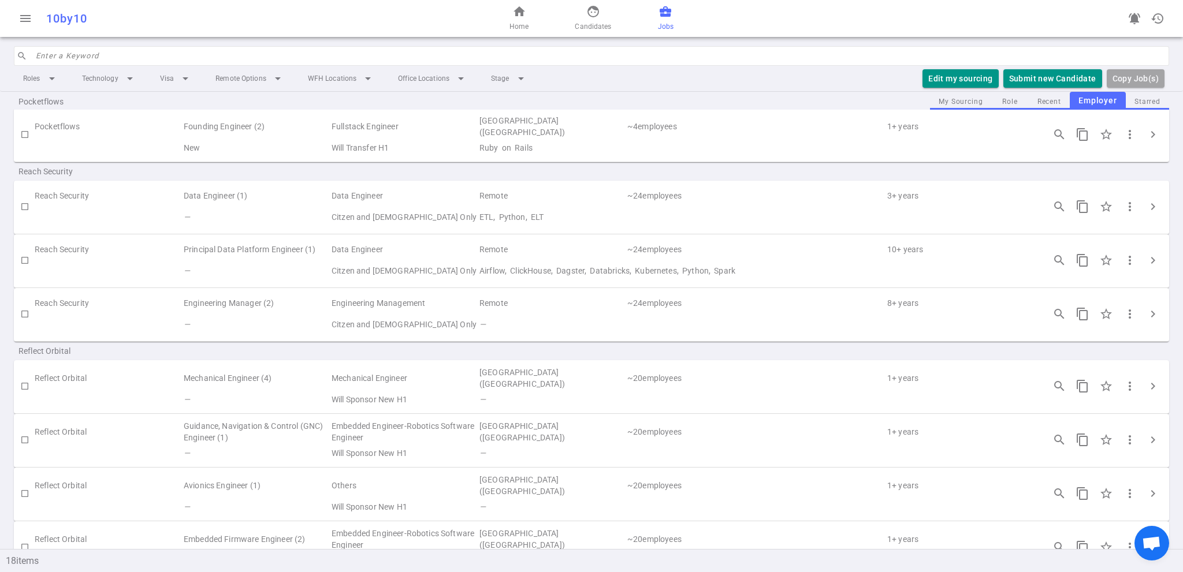
scroll to position [0, 0]
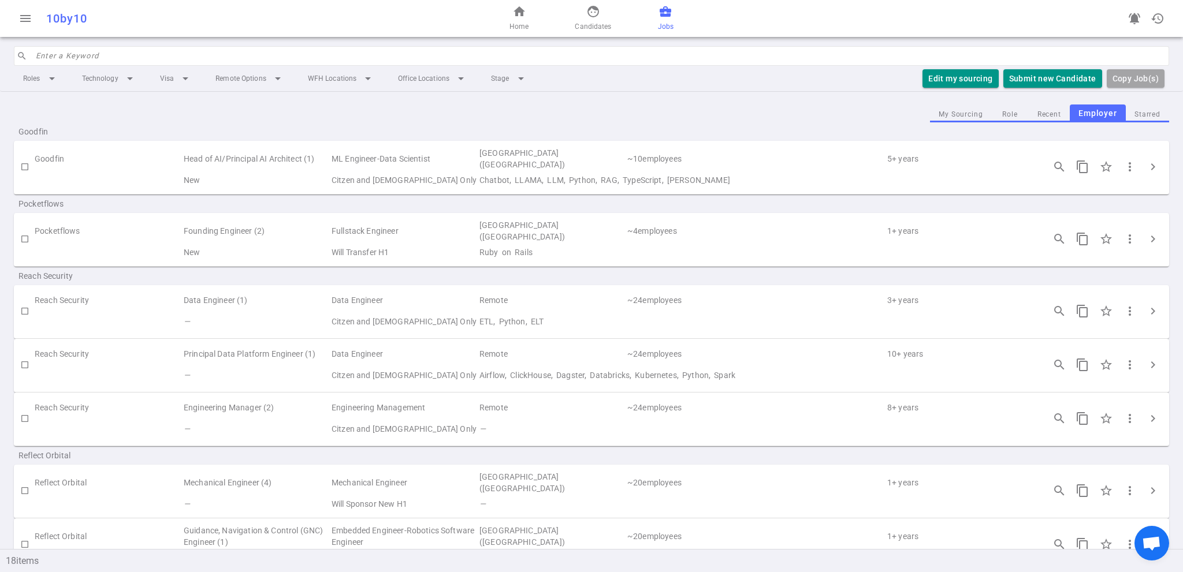
click at [959, 114] on button "My Sourcing" at bounding box center [961, 115] width 62 height 16
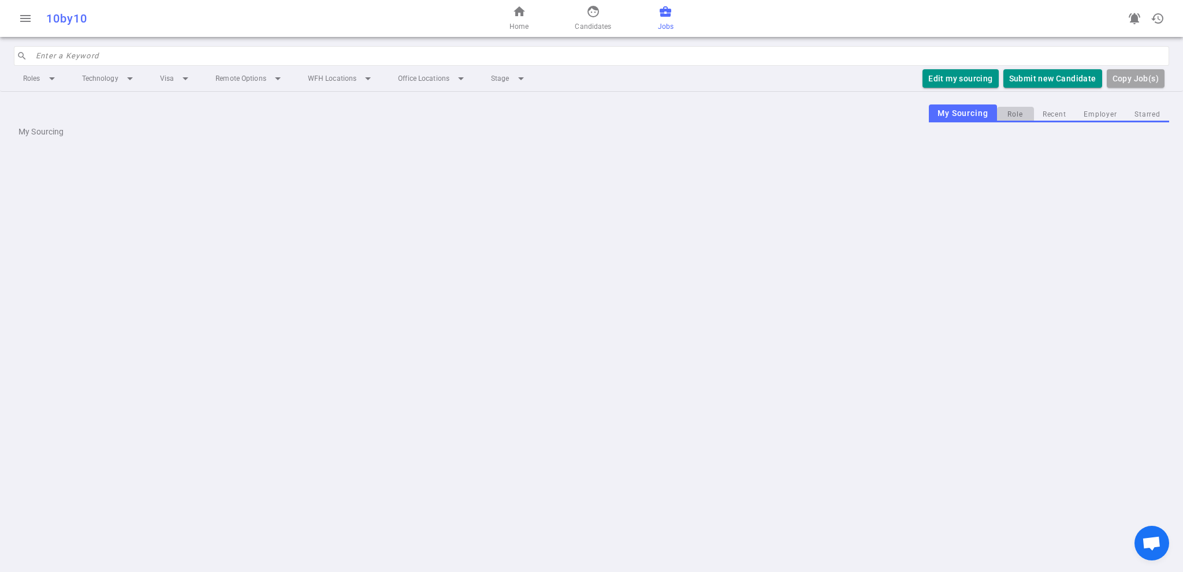
click at [1012, 117] on button "Role" at bounding box center [1015, 115] width 37 height 16
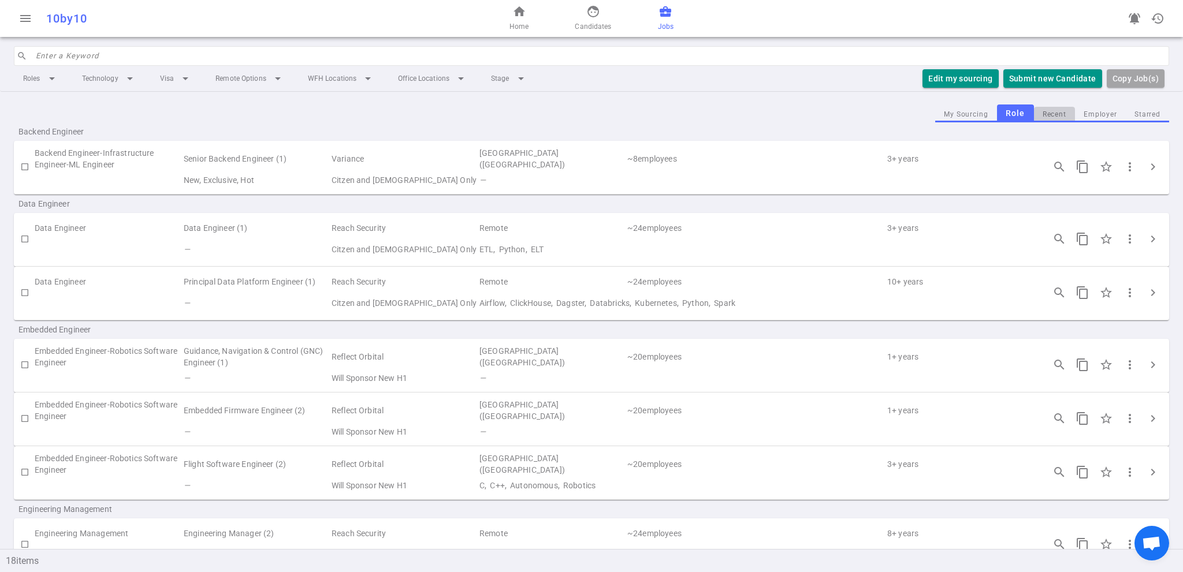
click at [1043, 118] on button "Recent" at bounding box center [1054, 115] width 41 height 16
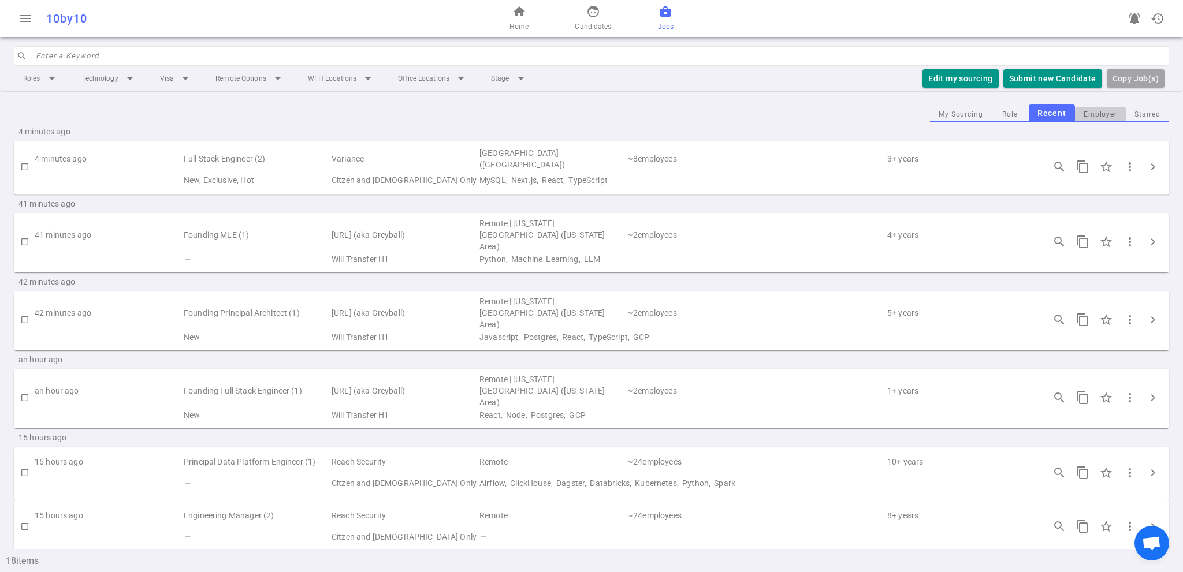
click at [1097, 113] on button "Employer" at bounding box center [1100, 115] width 51 height 16
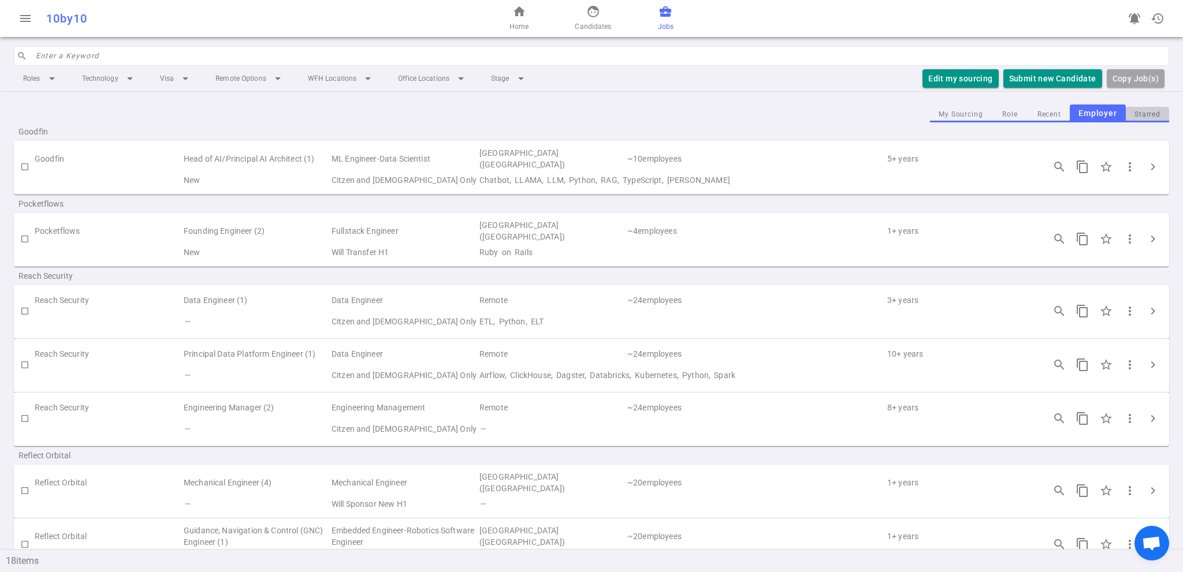
click at [1134, 110] on button "Starred" at bounding box center [1147, 115] width 43 height 16
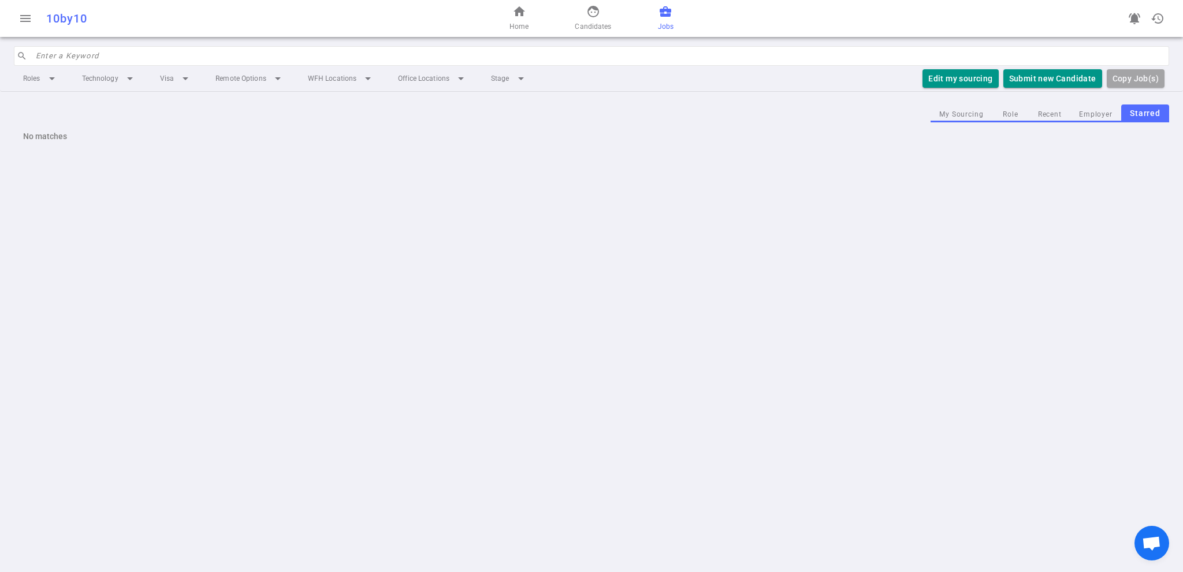
click at [1082, 115] on button "Employer" at bounding box center [1095, 115] width 51 height 16
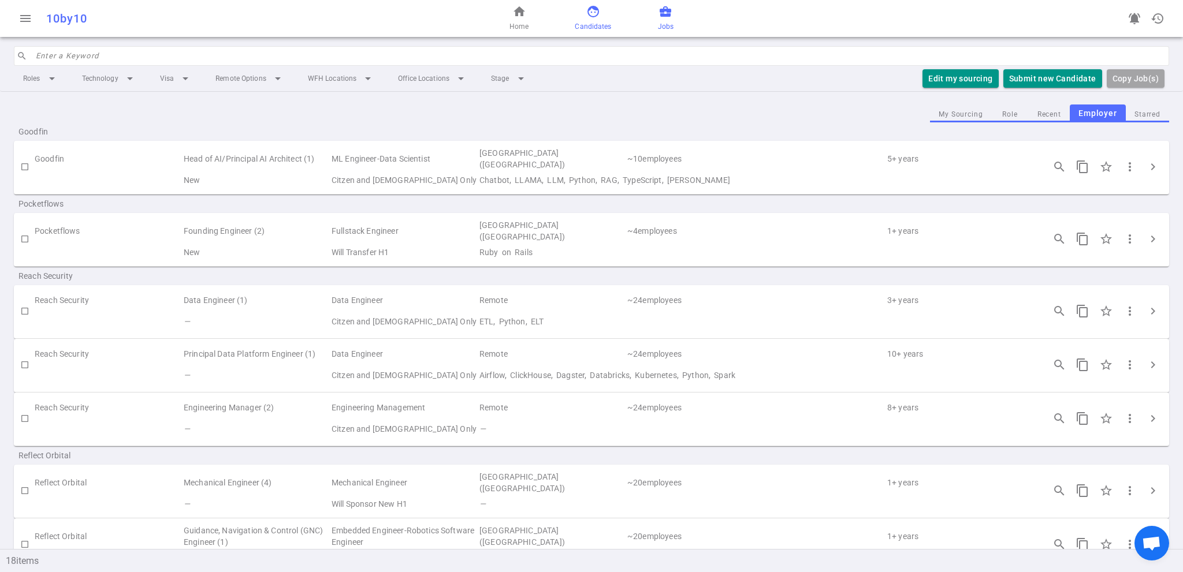
click at [596, 16] on span "face" at bounding box center [593, 12] width 14 height 14
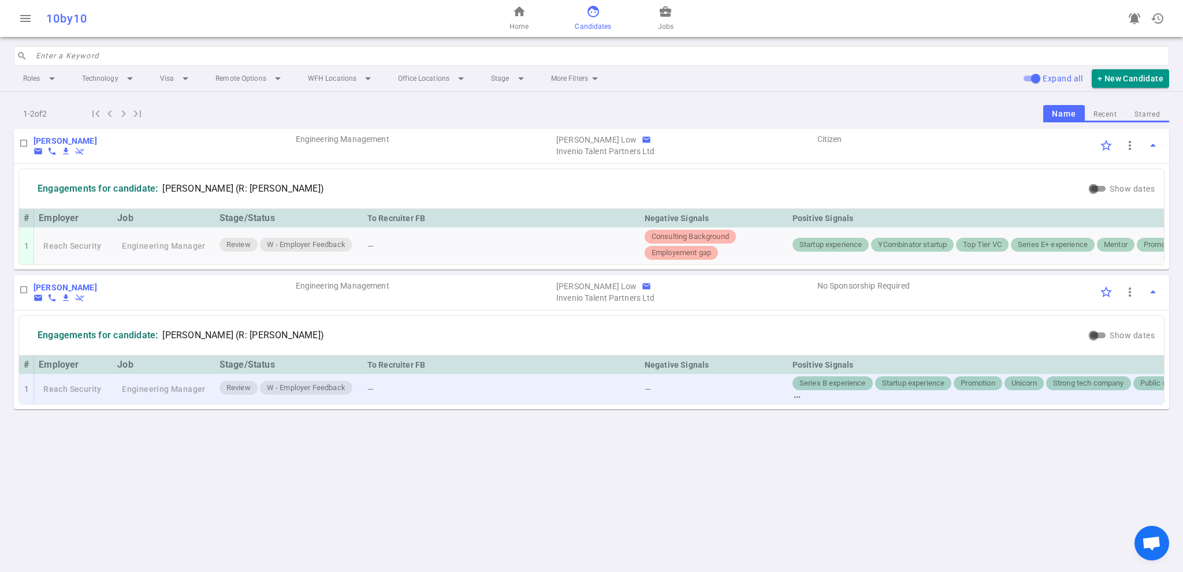
click at [154, 392] on td "Engineering Manager" at bounding box center [164, 389] width 102 height 30
click at [73, 397] on td "Reach Security" at bounding box center [73, 389] width 79 height 30
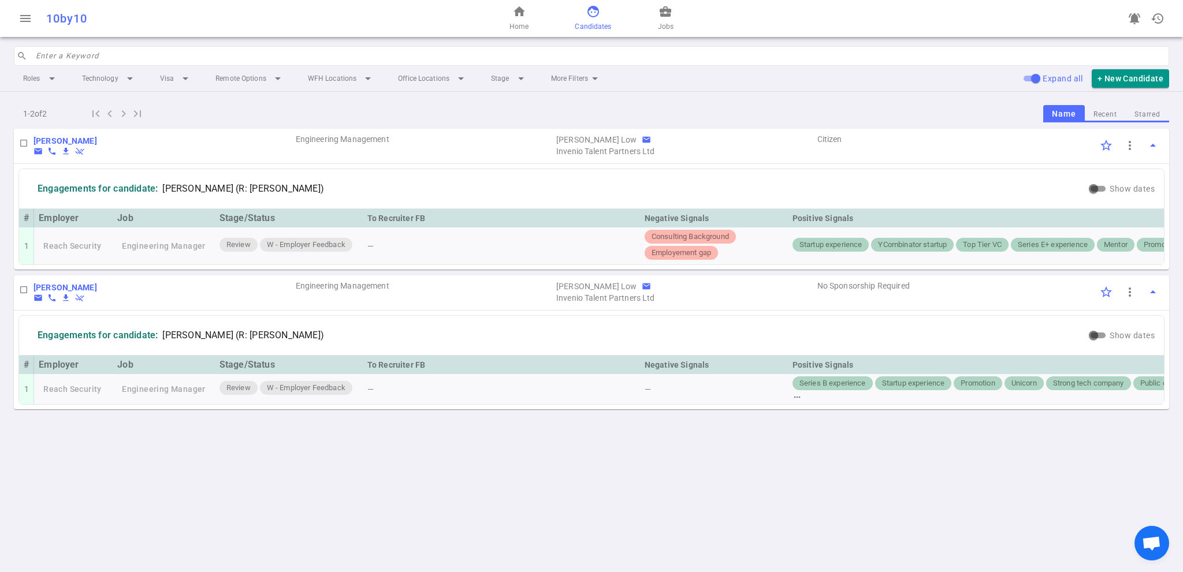
click at [675, 13] on div "home Home face Candidates business_center Jobs" at bounding box center [591, 18] width 385 height 37
click at [658, 12] on span "business_center" at bounding box center [665, 12] width 14 height 14
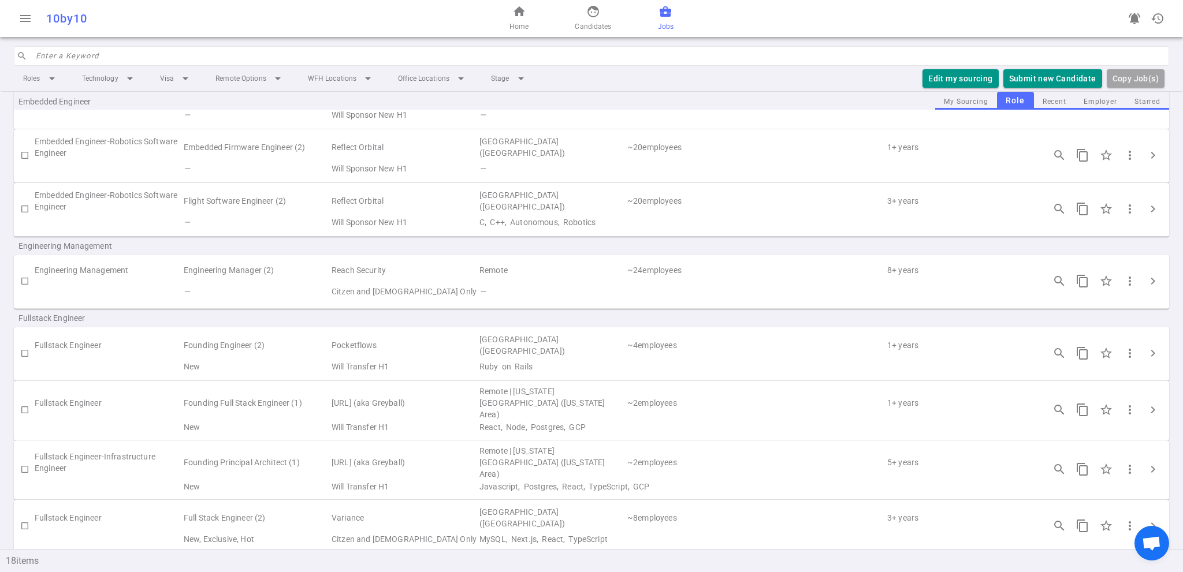
scroll to position [289, 0]
